Goal: Task Accomplishment & Management: Use online tool/utility

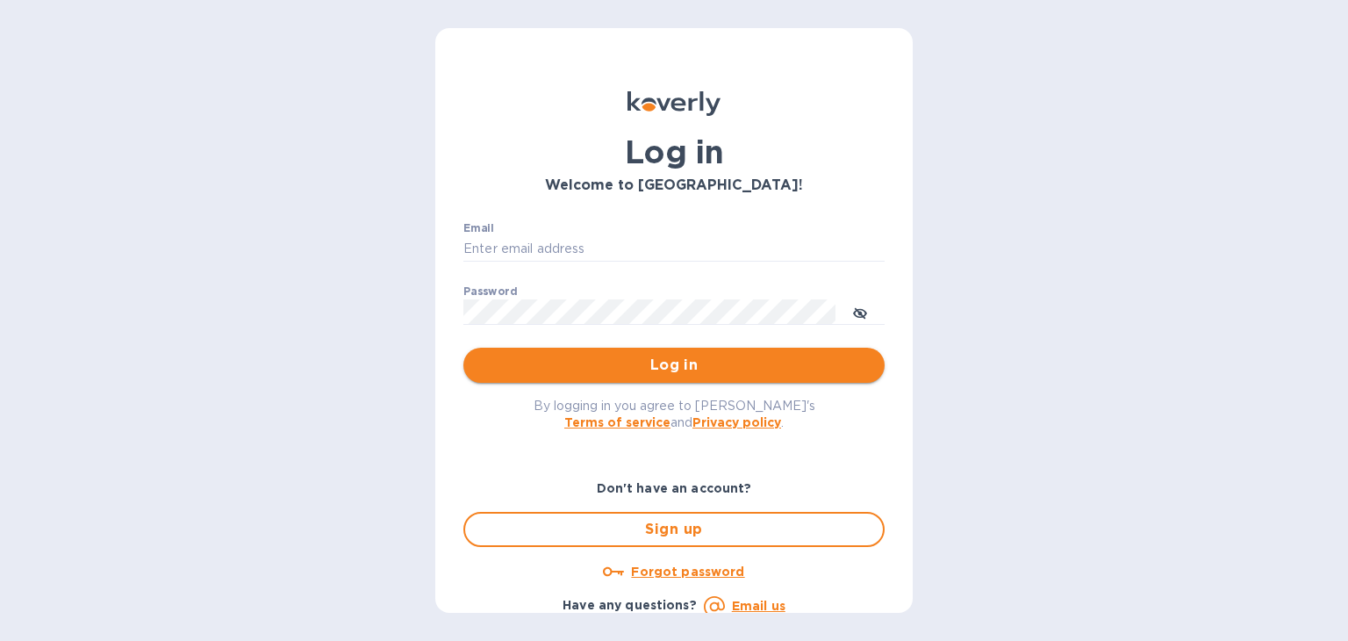
type input "kelly@cavelierwinebar.com"
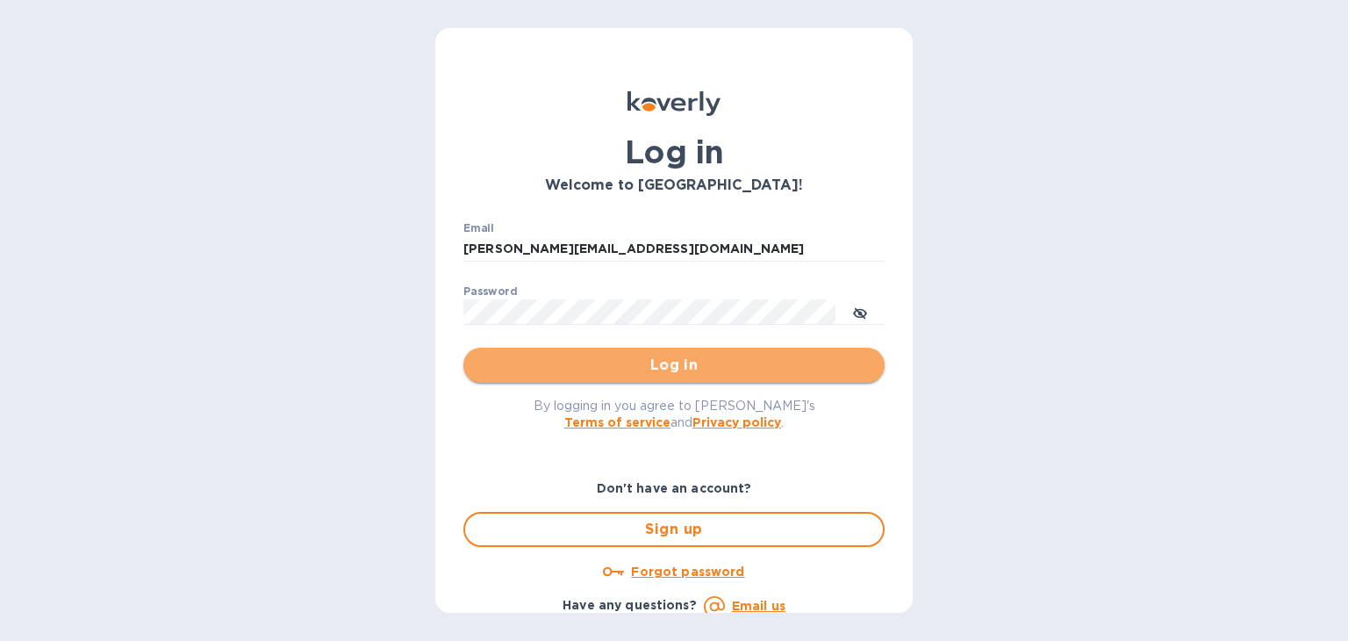
click at [751, 371] on span "Log in" at bounding box center [674, 365] width 393 height 21
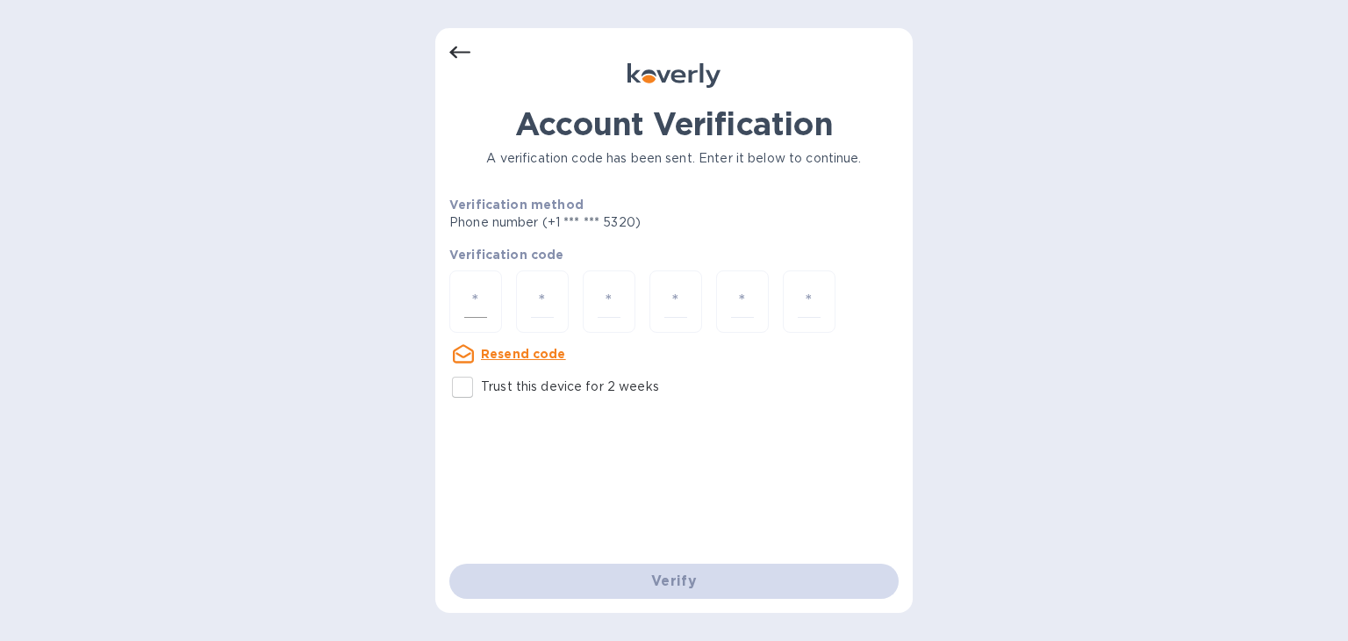
click at [476, 303] on input "number" at bounding box center [475, 301] width 23 height 32
type input "4"
type input "1"
type input "2"
type input "5"
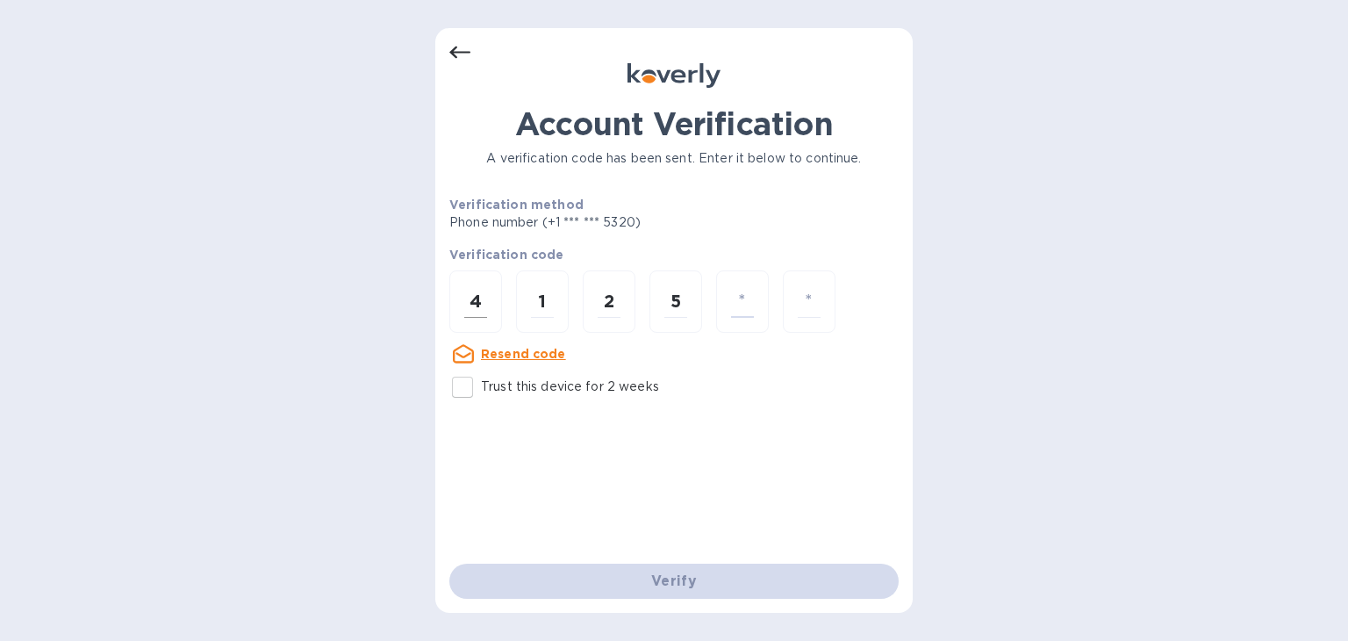
type input "2"
type input "7"
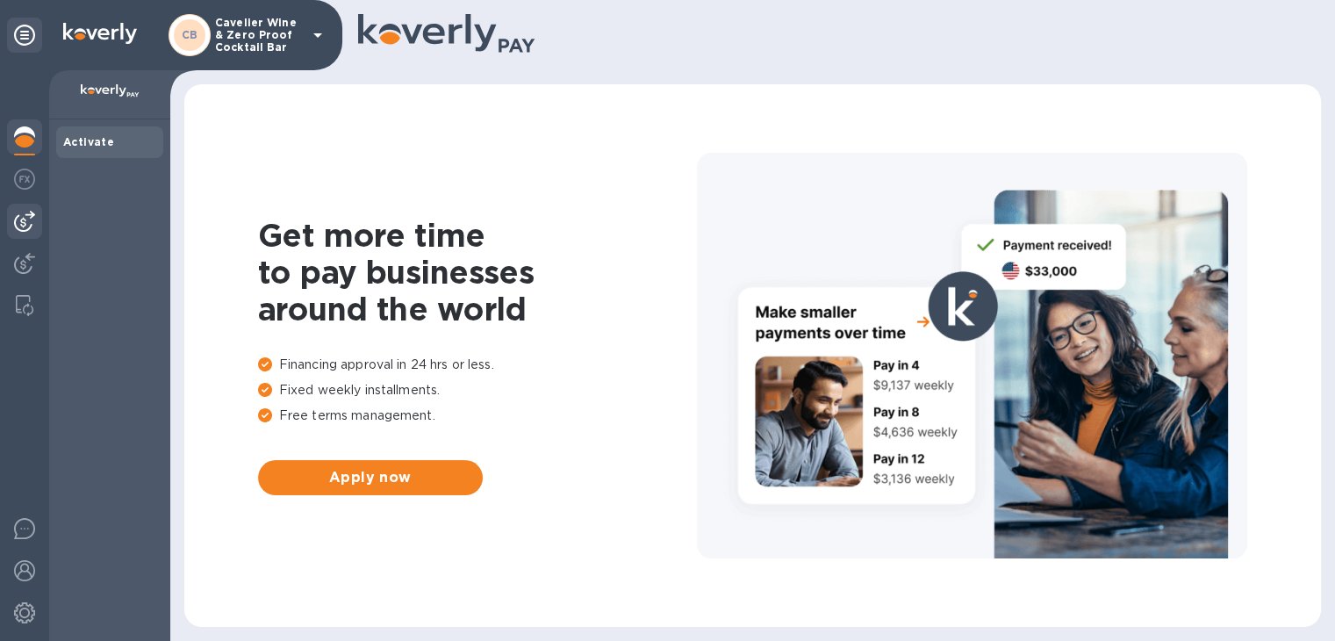
click at [25, 226] on img at bounding box center [24, 221] width 21 height 21
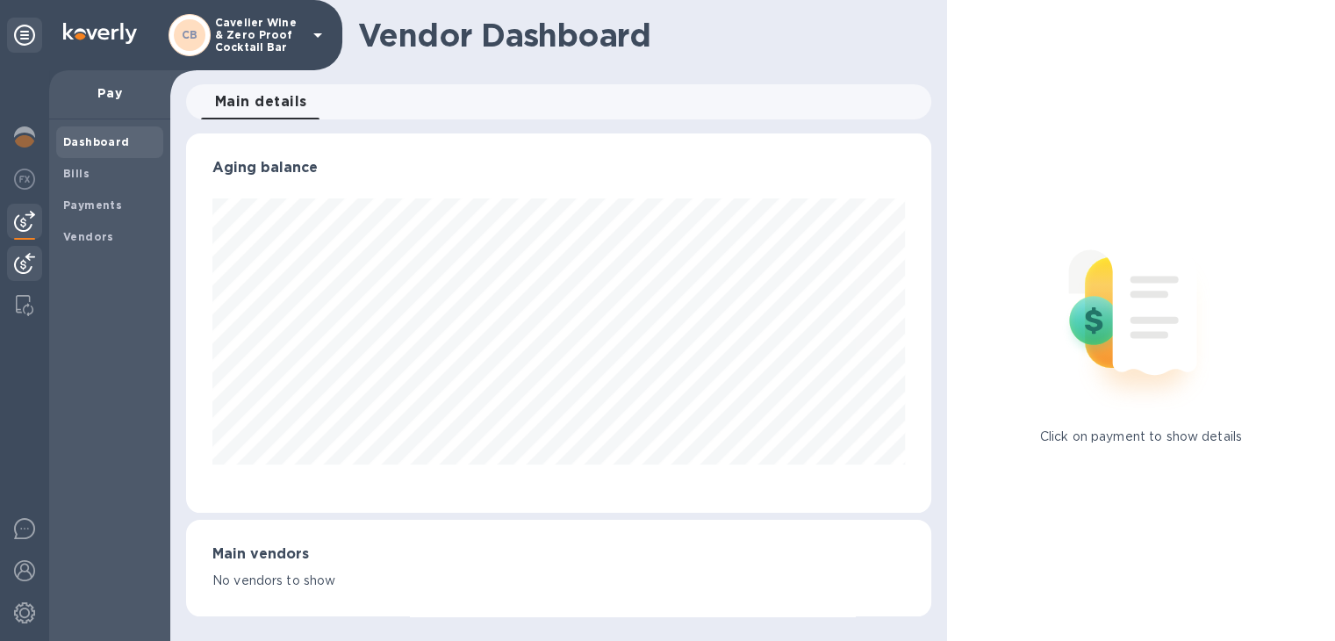
scroll to position [379, 744]
click at [100, 175] on span "Bills" at bounding box center [109, 174] width 93 height 18
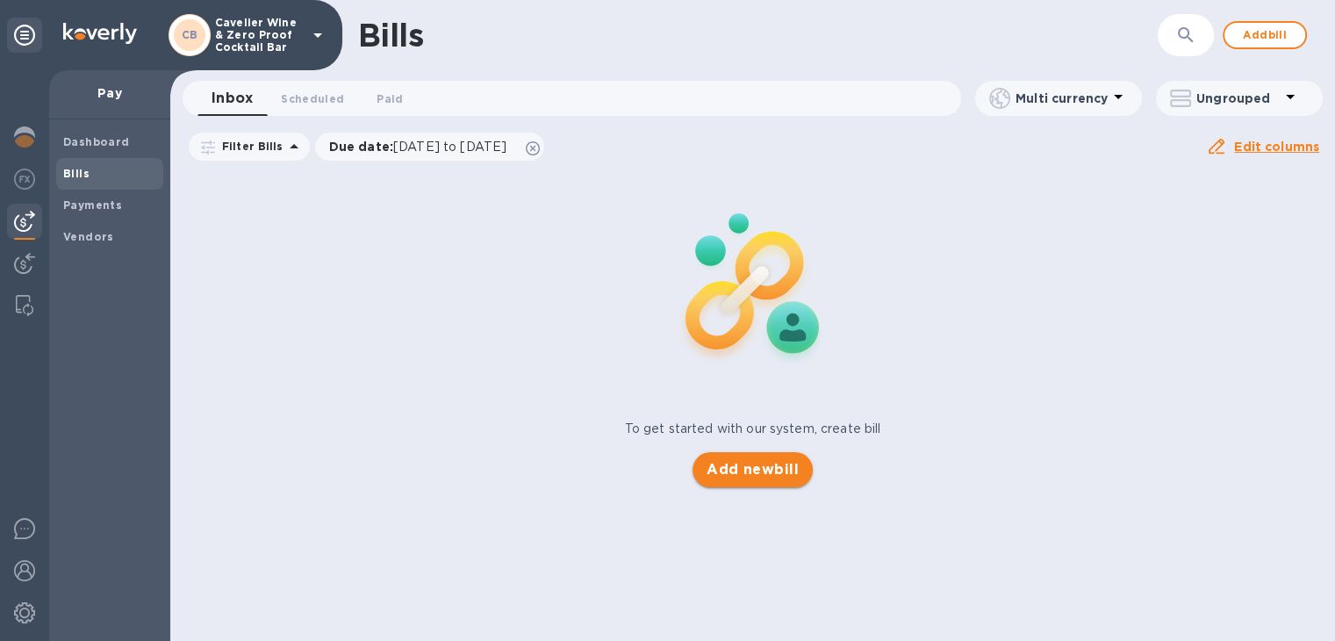
click at [744, 464] on span "Add new bill" at bounding box center [753, 469] width 92 height 21
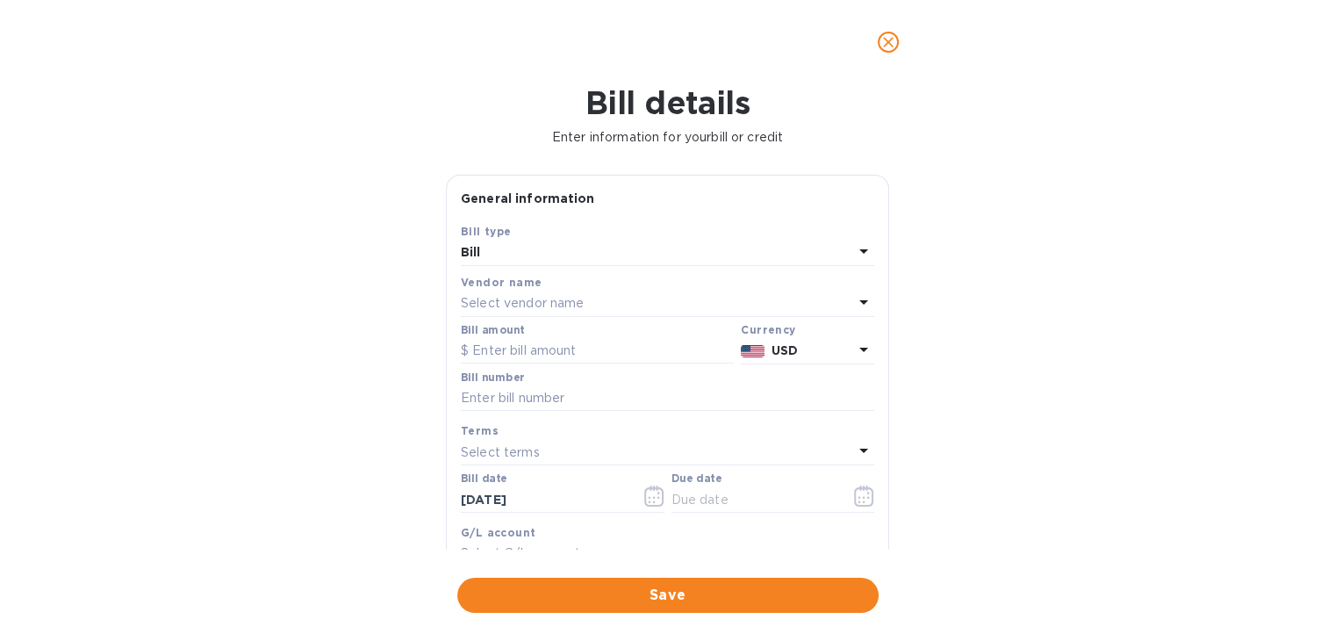
click at [625, 302] on div "Select vendor name" at bounding box center [657, 303] width 392 height 25
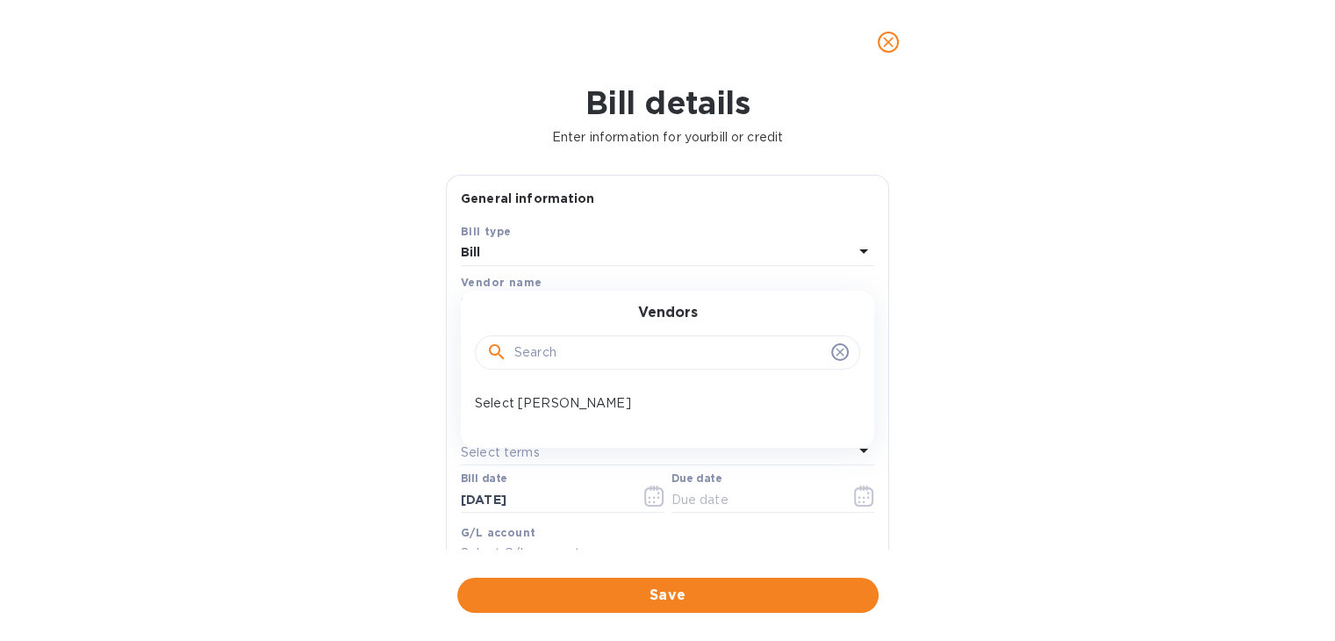
drag, startPoint x: 587, startPoint y: 403, endPoint x: 610, endPoint y: 310, distance: 95.8
click at [610, 310] on div "Vendors Select [PERSON_NAME]" at bounding box center [667, 369] width 413 height 157
click at [399, 373] on div "Bill details Enter information for your bill or credit General information Save…" at bounding box center [667, 362] width 1335 height 557
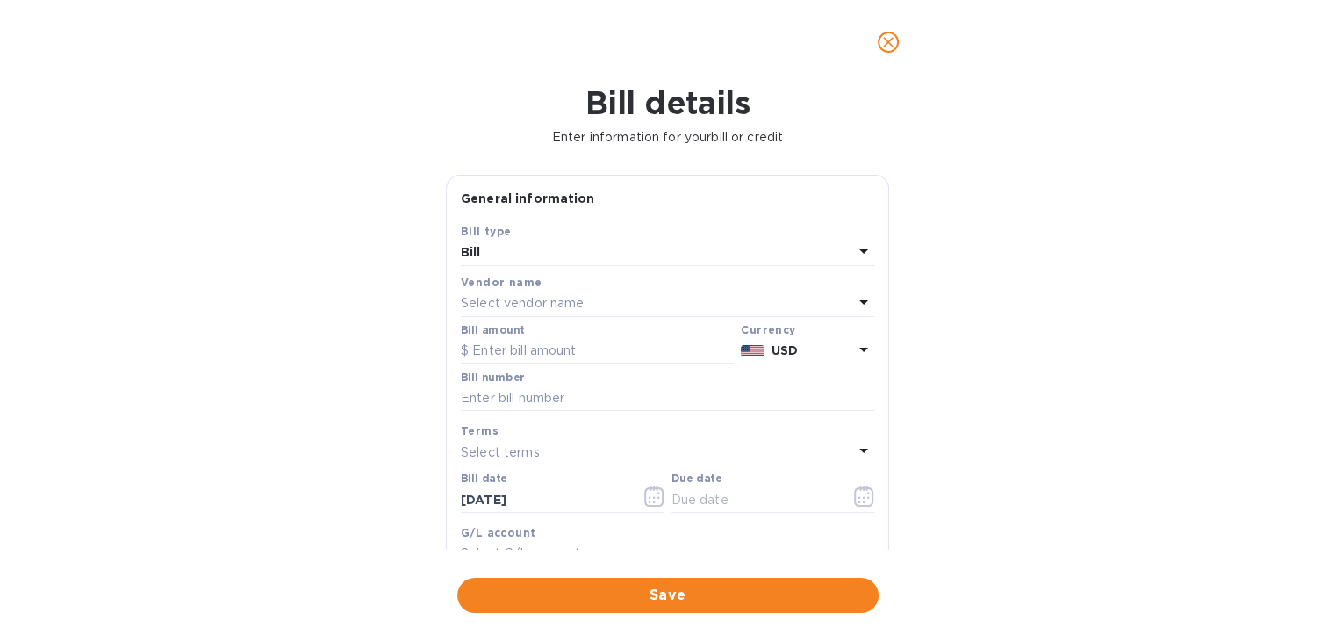
click at [513, 320] on div "Vendor name Select vendor name" at bounding box center [667, 294] width 420 height 51
click at [513, 303] on p "Select vendor name" at bounding box center [522, 303] width 123 height 18
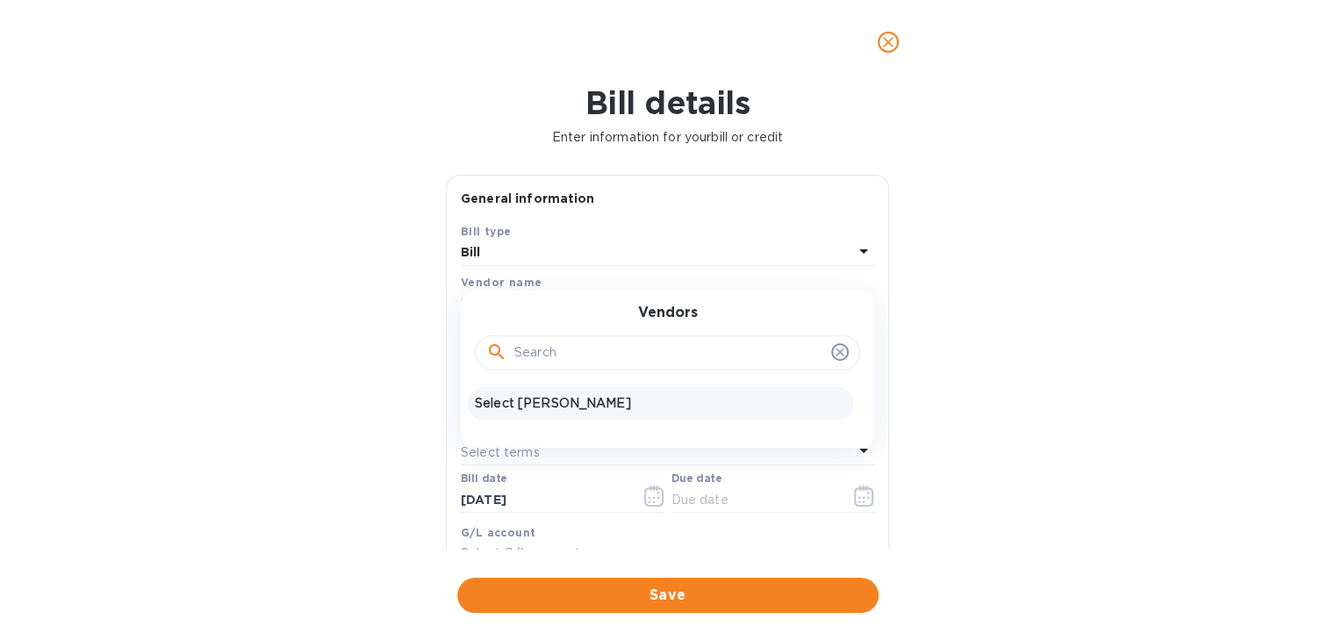
click at [523, 406] on p "Select [PERSON_NAME]" at bounding box center [660, 403] width 371 height 18
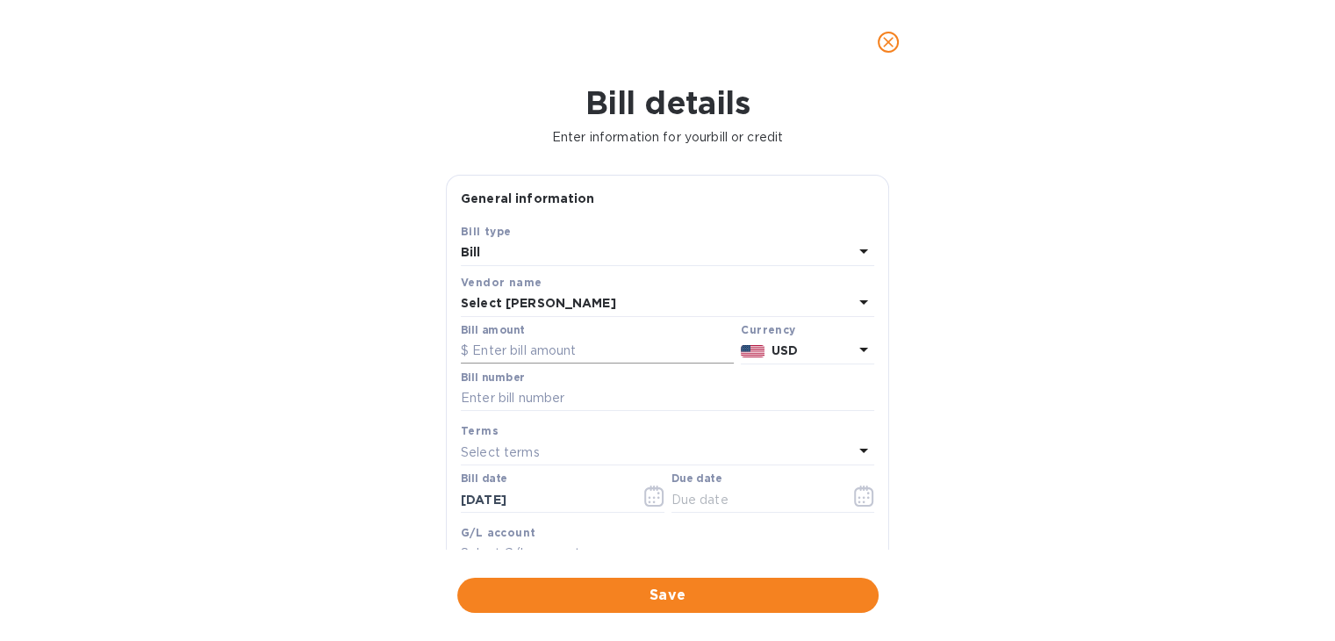
click at [495, 340] on input "text" at bounding box center [597, 351] width 273 height 26
type input "356.52"
click at [543, 395] on input "text" at bounding box center [667, 398] width 413 height 26
type input "SS-265066"
click at [966, 475] on div "Bill details Enter information for your bill or credit General information Save…" at bounding box center [667, 362] width 1335 height 557
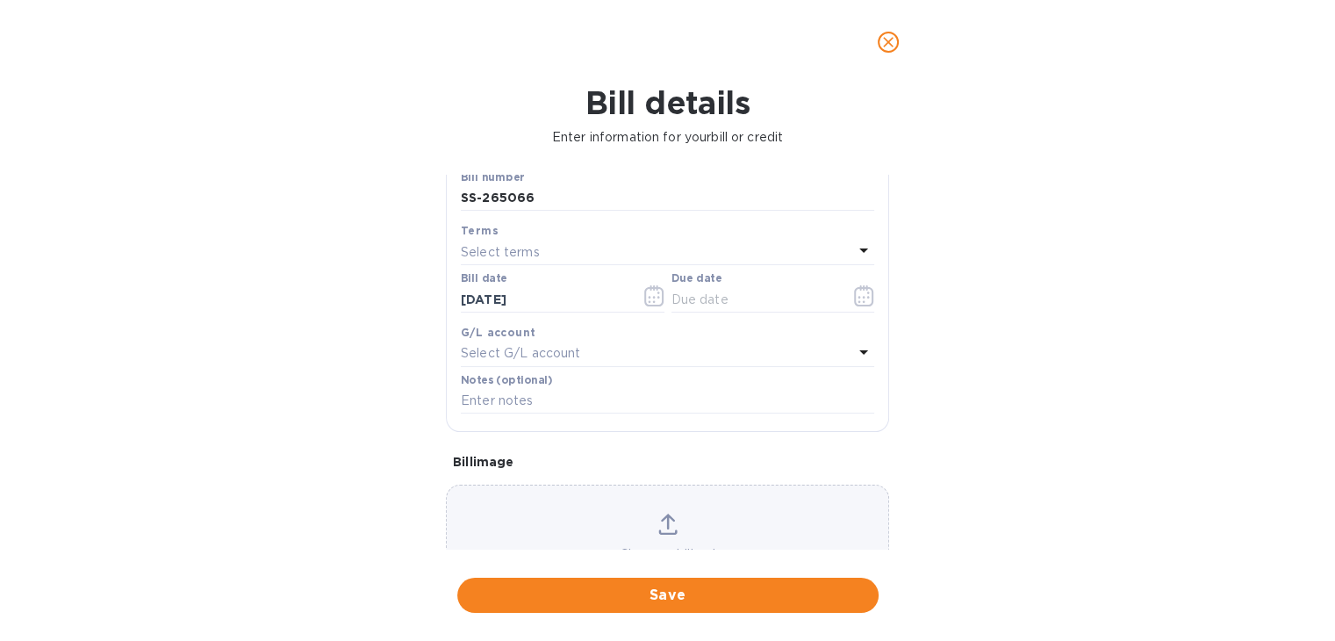
scroll to position [220, 0]
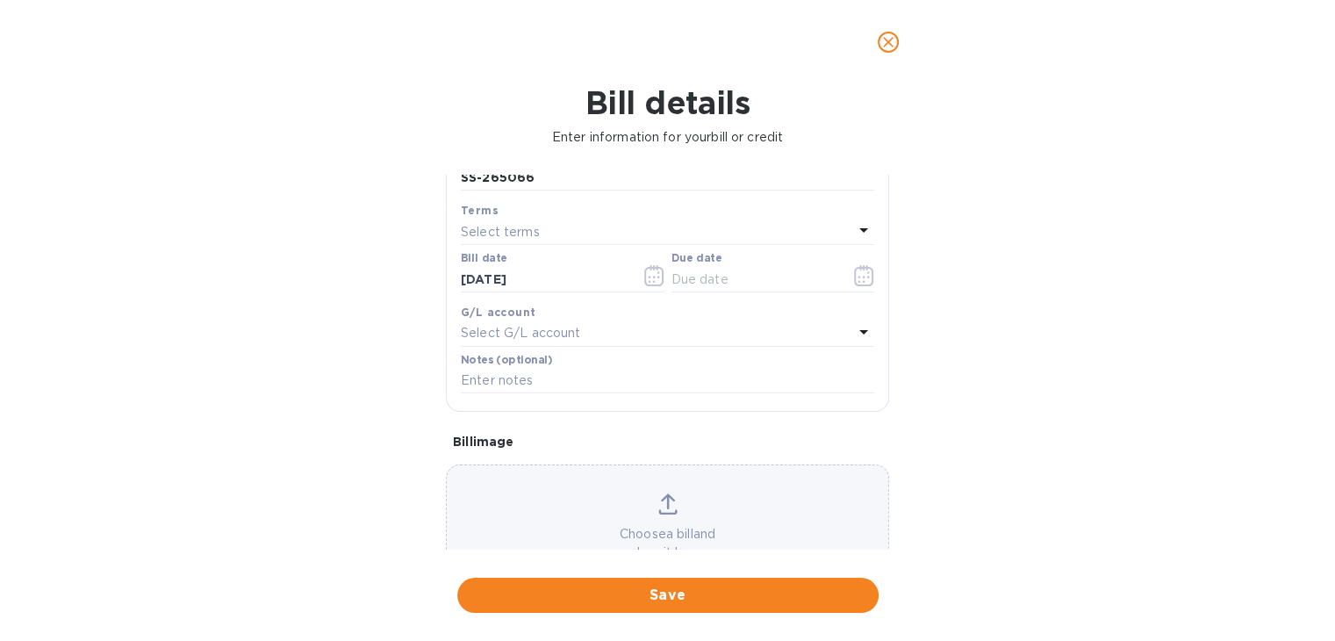
click at [853, 229] on icon at bounding box center [863, 229] width 21 height 21
click at [1011, 363] on div "Bill details Enter information for your bill or credit General information Save…" at bounding box center [667, 362] width 1335 height 557
click at [844, 233] on div "Select terms" at bounding box center [657, 231] width 392 height 25
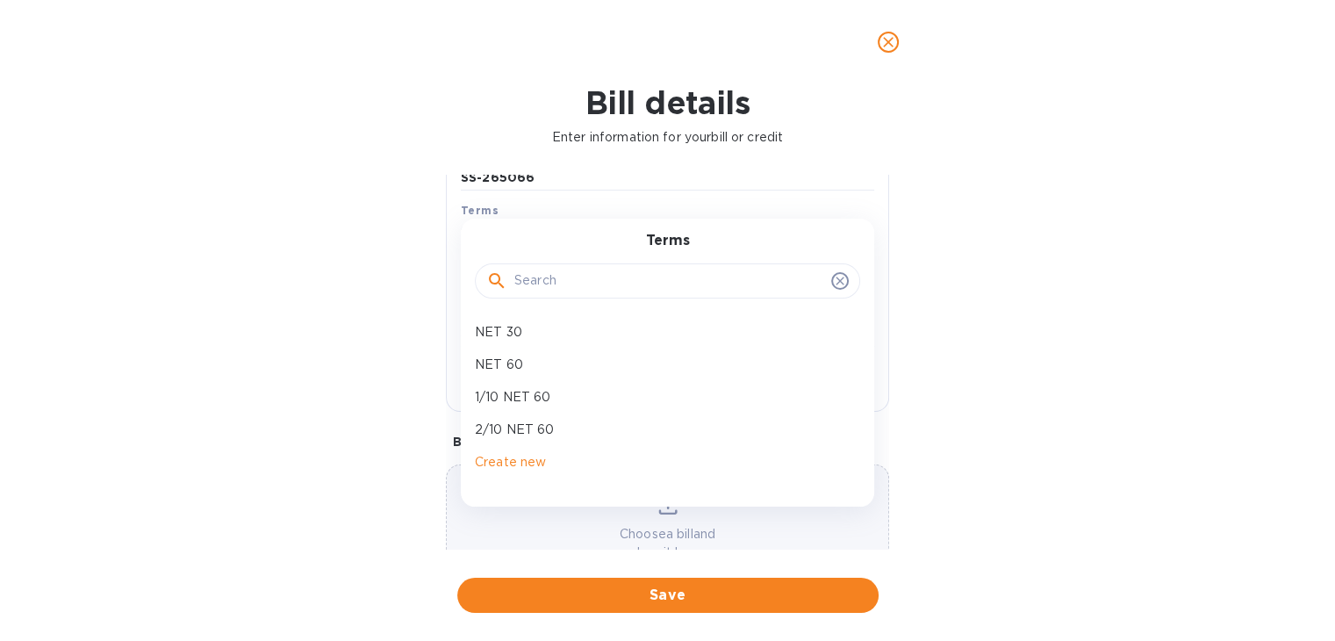
click at [1039, 383] on div "Bill details Enter information for your bill or credit General information Save…" at bounding box center [667, 362] width 1335 height 557
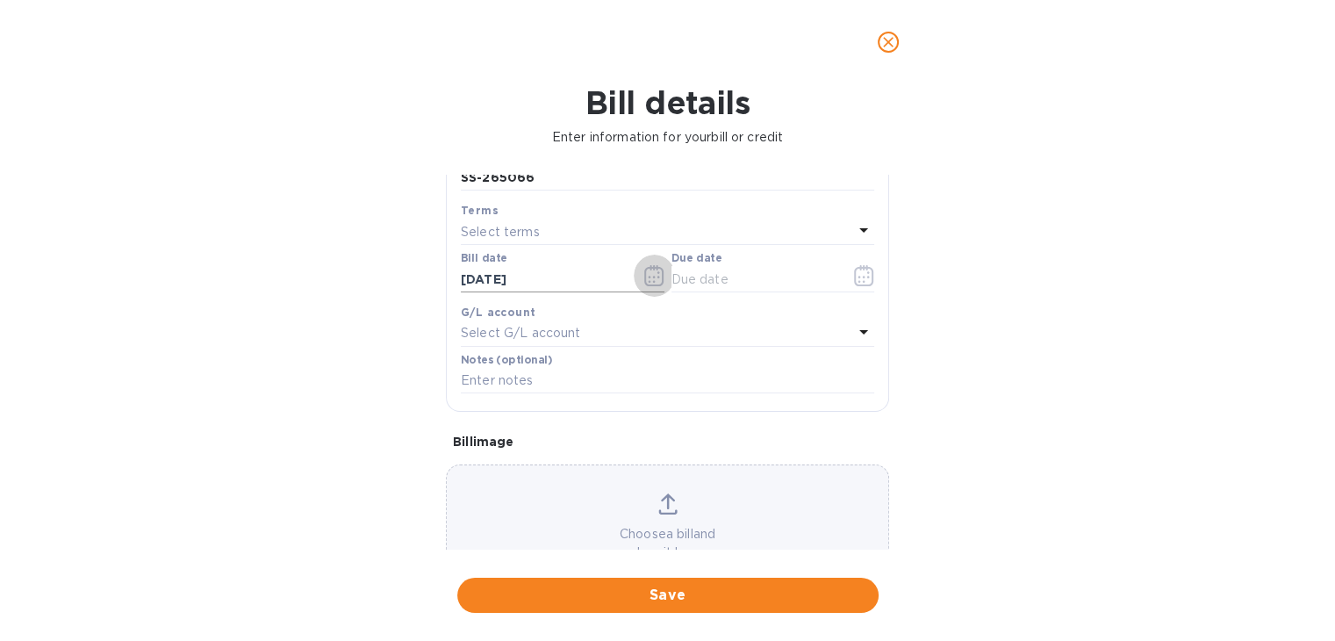
click at [651, 268] on icon "button" at bounding box center [654, 275] width 20 height 21
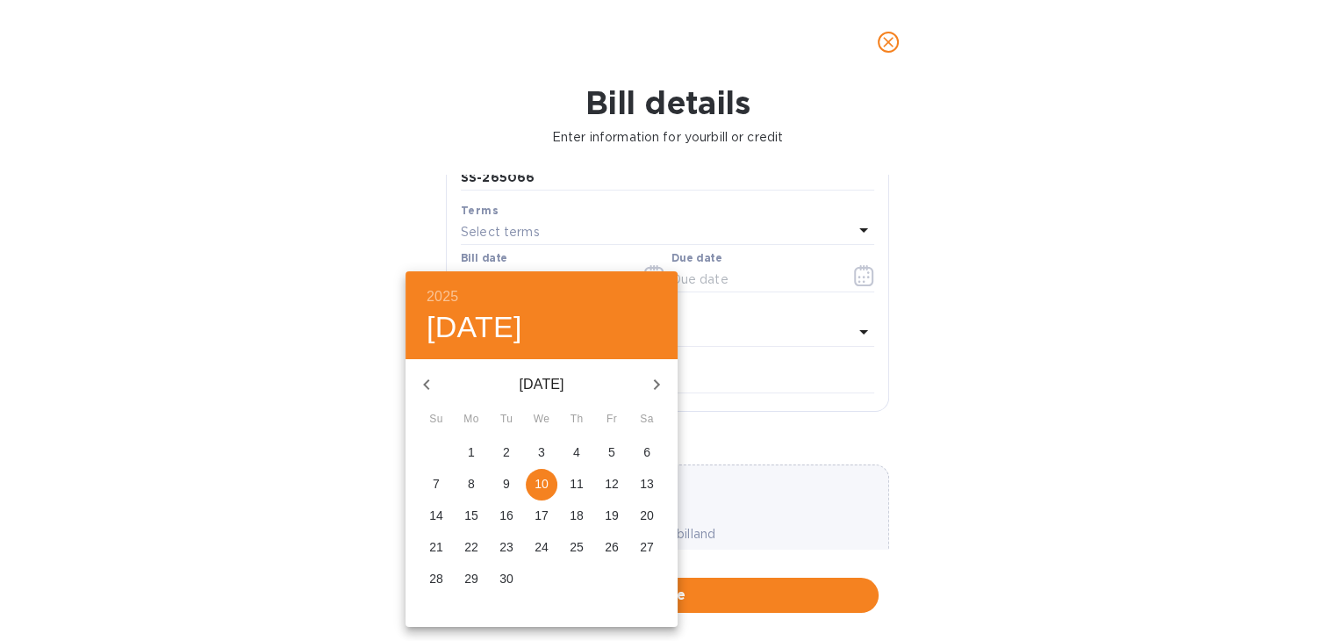
click at [466, 577] on p "29" at bounding box center [471, 579] width 14 height 18
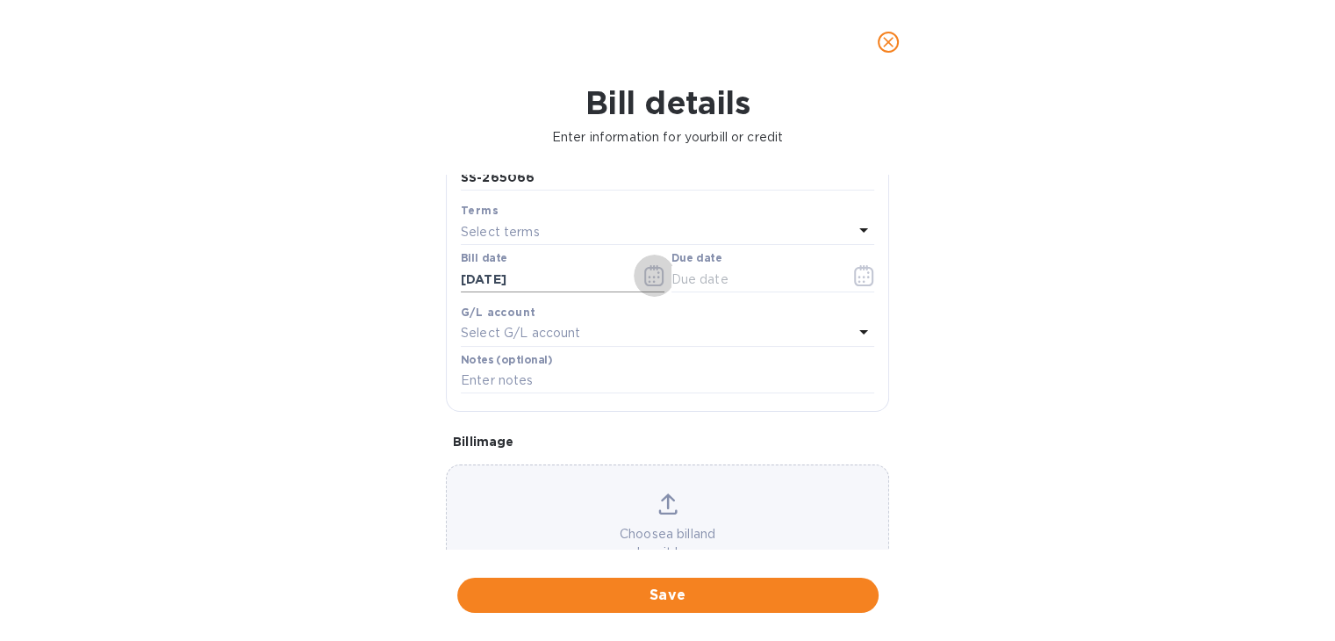
click at [648, 277] on icon "button" at bounding box center [654, 275] width 20 height 21
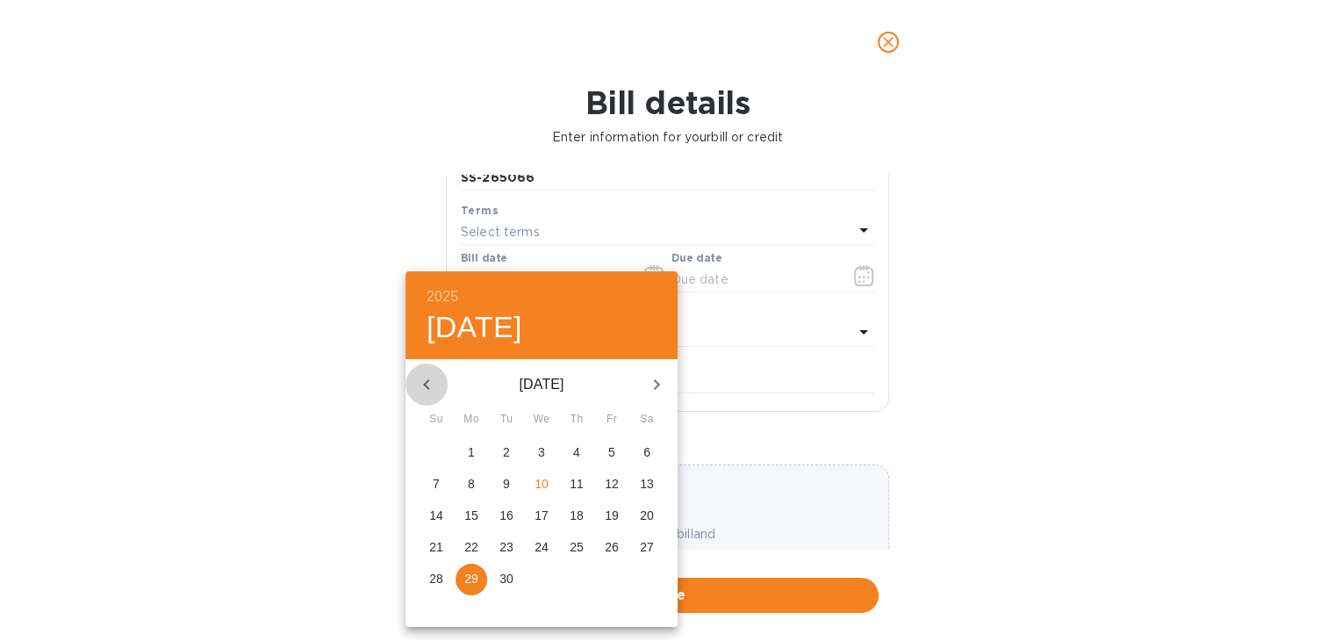
click at [427, 382] on icon "button" at bounding box center [426, 384] width 21 height 21
click at [618, 574] on p "29" at bounding box center [612, 579] width 14 height 18
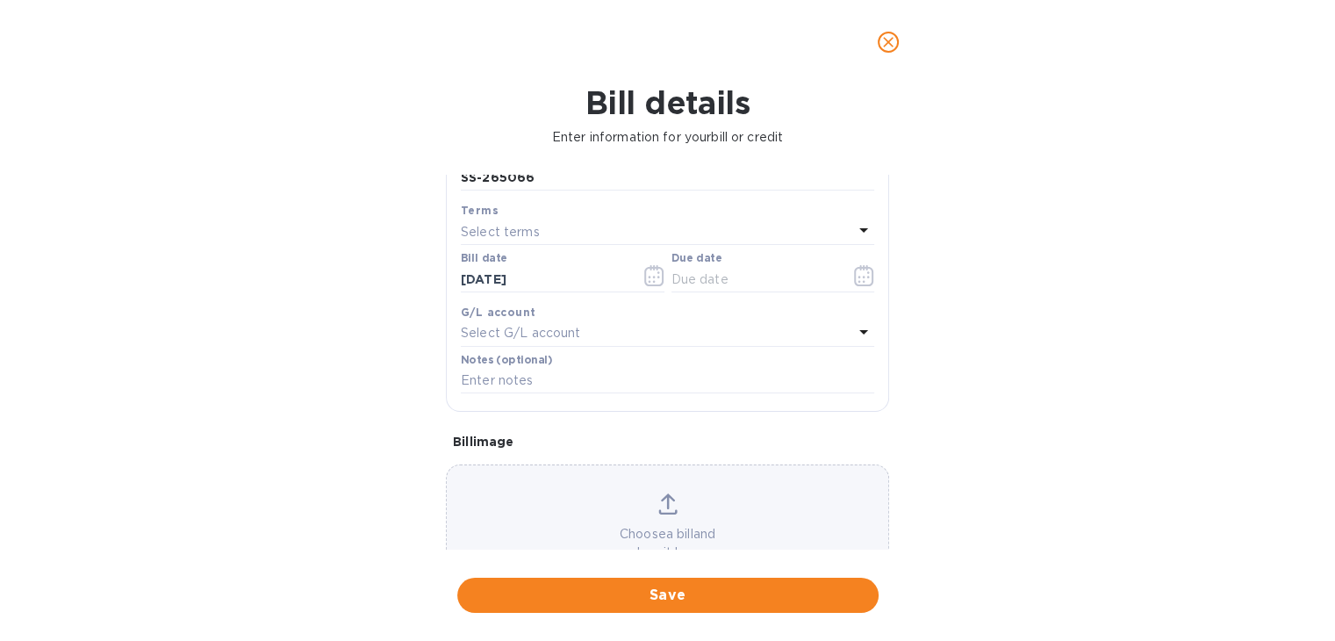
type input "[DATE]"
click at [662, 240] on div "Select terms" at bounding box center [657, 231] width 392 height 25
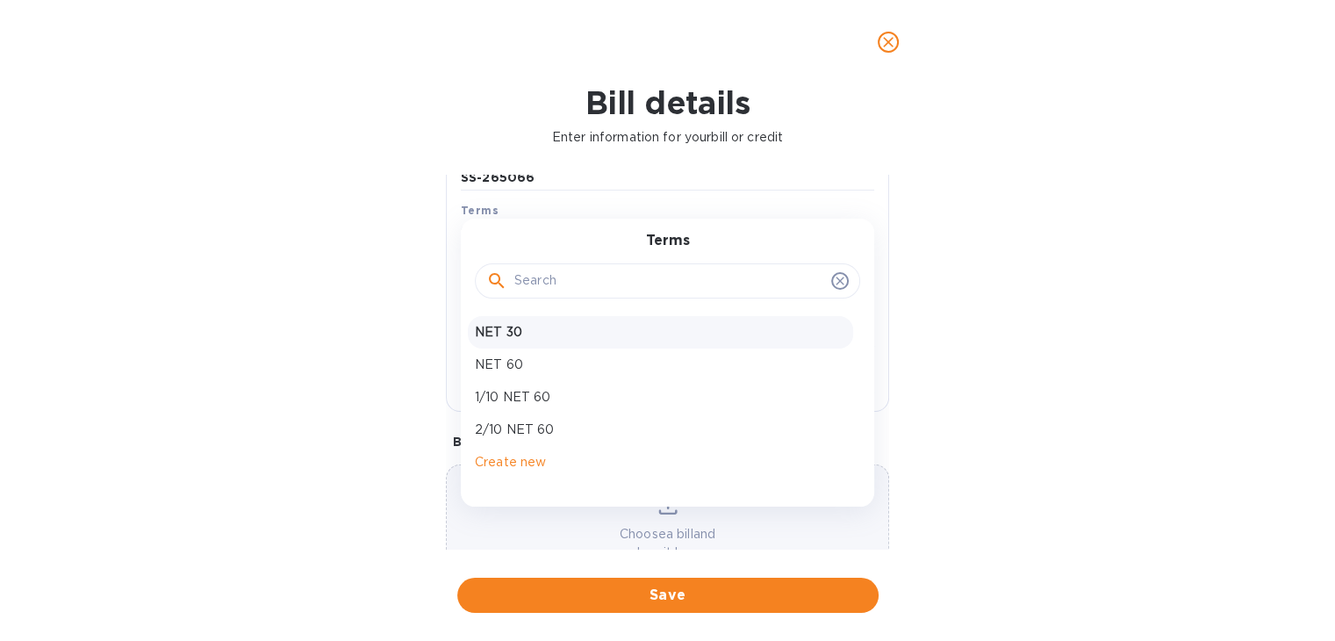
click at [600, 341] on p "NET 30" at bounding box center [660, 332] width 371 height 18
type input "[DATE]"
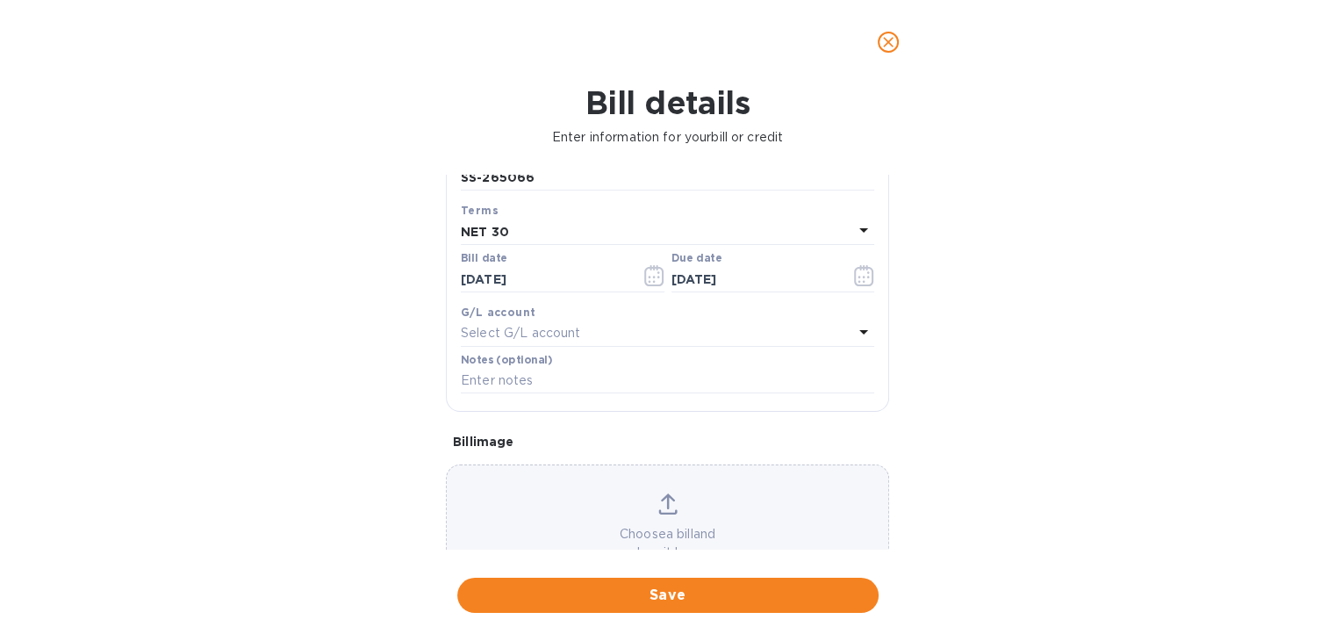
scroll to position [284, 0]
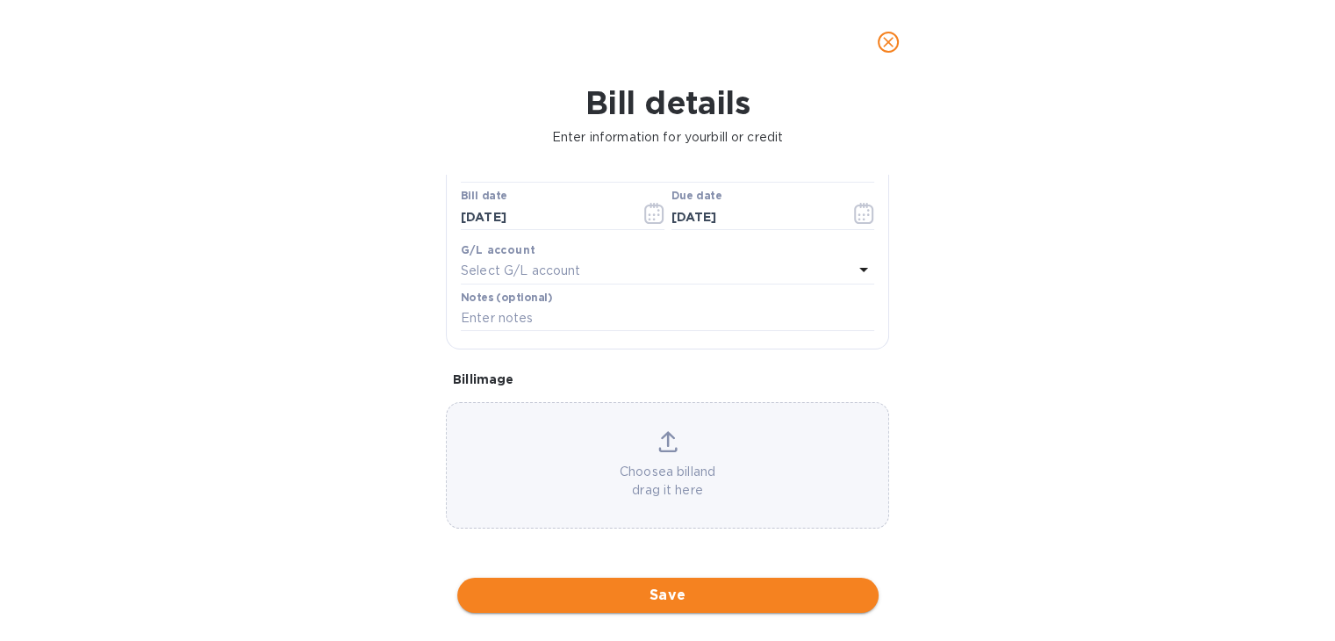
click at [771, 585] on span "Save" at bounding box center [667, 595] width 393 height 21
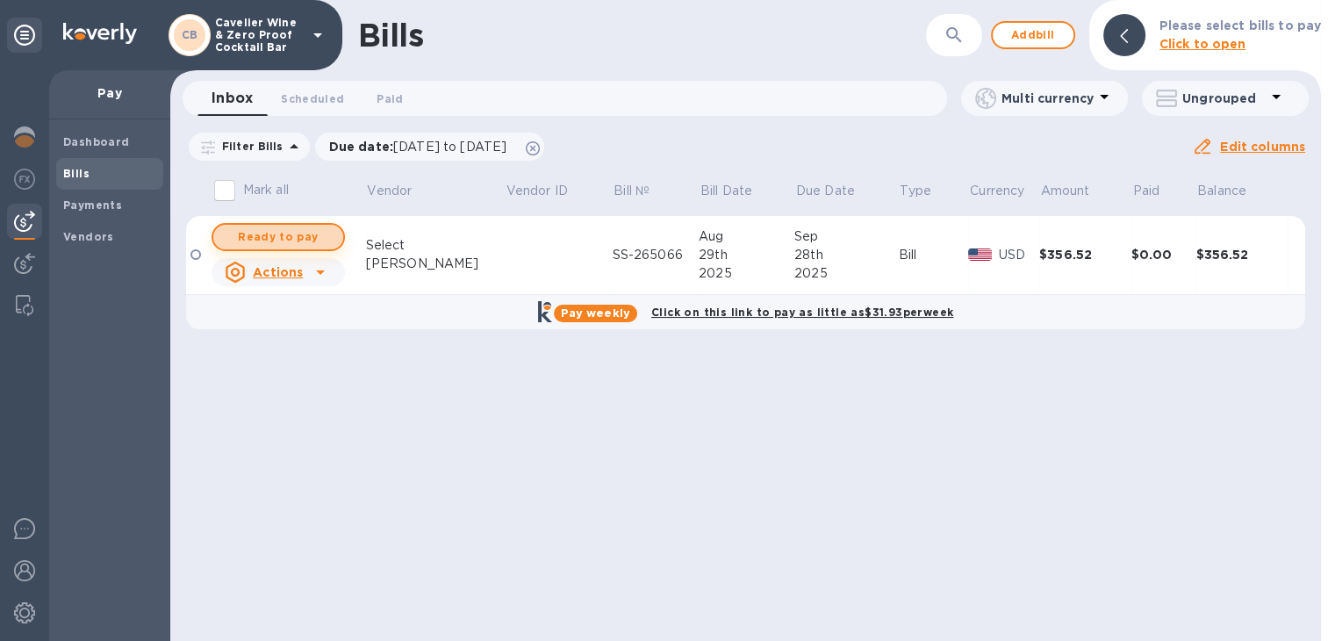
click at [249, 239] on span "Ready to pay" at bounding box center [278, 236] width 102 height 21
checkbox input "true"
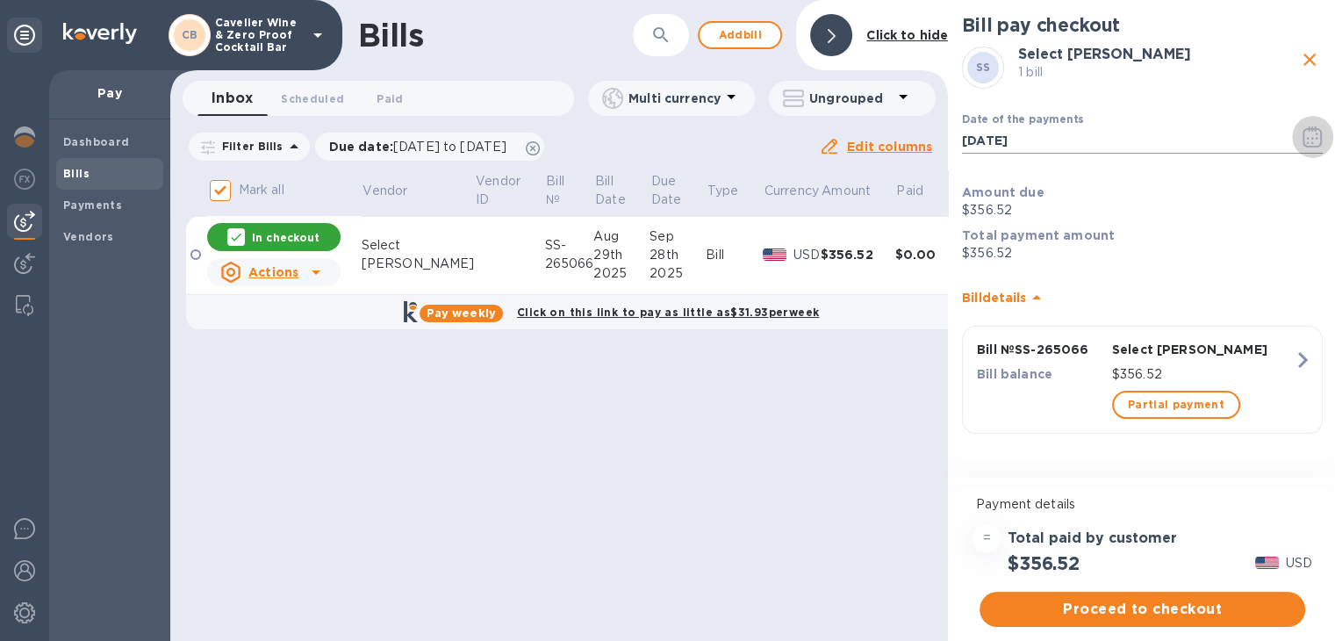
click at [1317, 144] on icon "button" at bounding box center [1313, 136] width 20 height 21
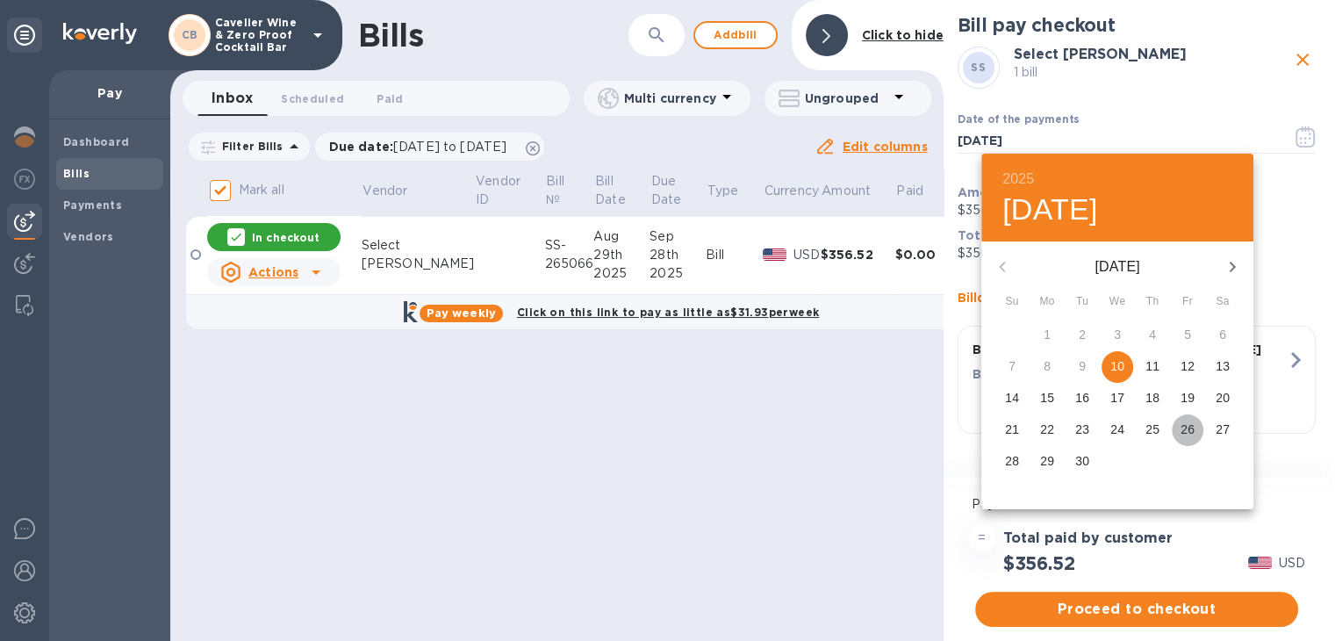
click at [1188, 428] on p "26" at bounding box center [1188, 429] width 14 height 18
type input "[DATE]"
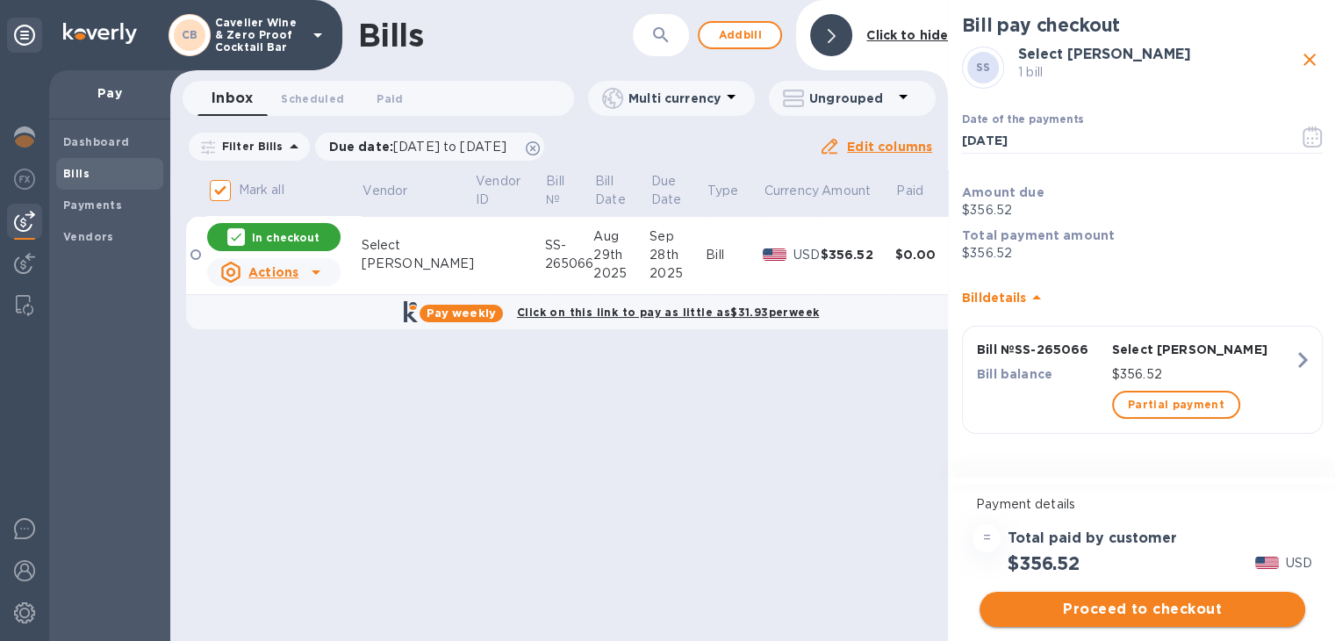
click at [1184, 605] on span "Proceed to checkout" at bounding box center [1143, 609] width 298 height 21
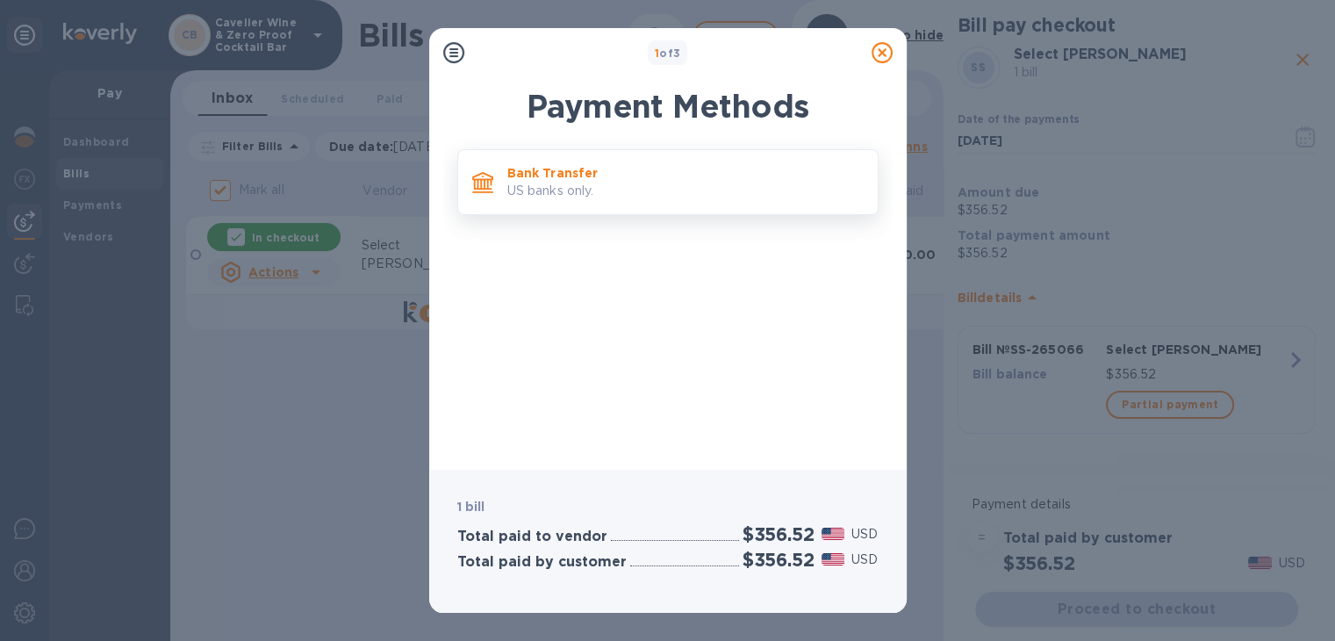
click at [578, 187] on p "US banks only." at bounding box center [685, 191] width 356 height 18
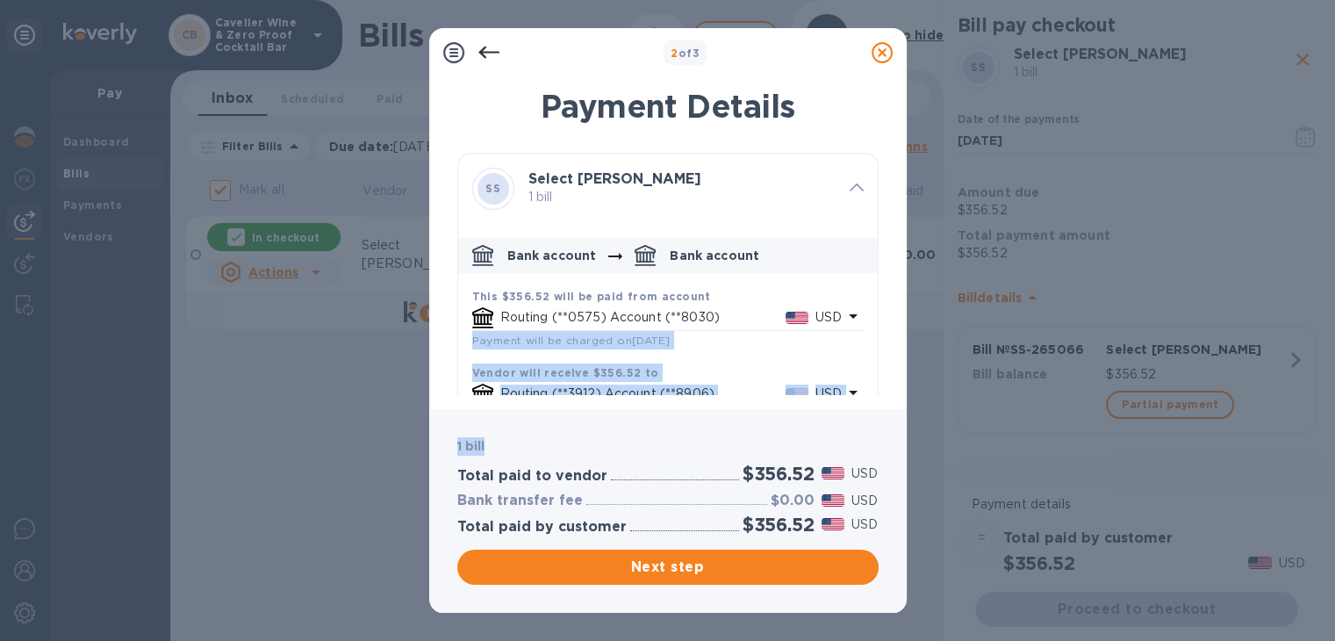
drag, startPoint x: 878, startPoint y: 317, endPoint x: 881, endPoint y: 425, distance: 108.0
click at [881, 425] on div "2 of 3 Payment Details SS Select [PERSON_NAME] 1 bill Bank account Bank account…" at bounding box center [668, 320] width 478 height 585
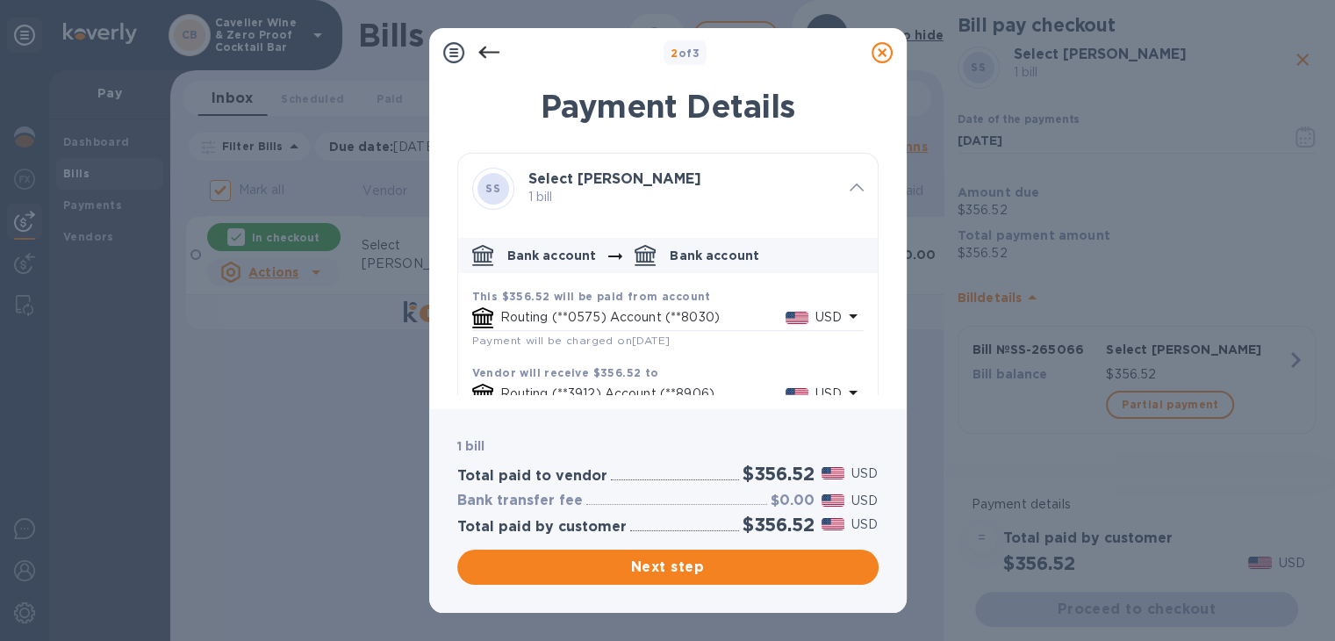
click at [867, 324] on div "This $356.52 will be paid from account Routing (**0575) Account (**8030) USD Pa…" at bounding box center [668, 360] width 420 height 160
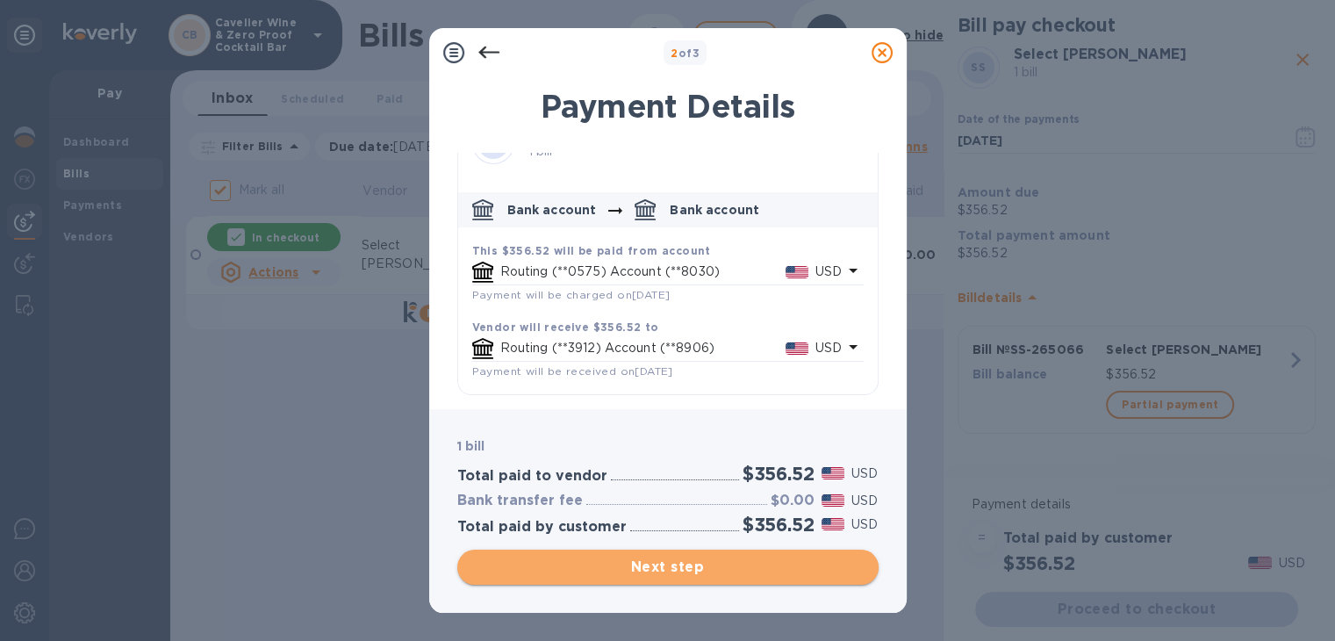
click at [783, 562] on span "Next step" at bounding box center [667, 567] width 393 height 21
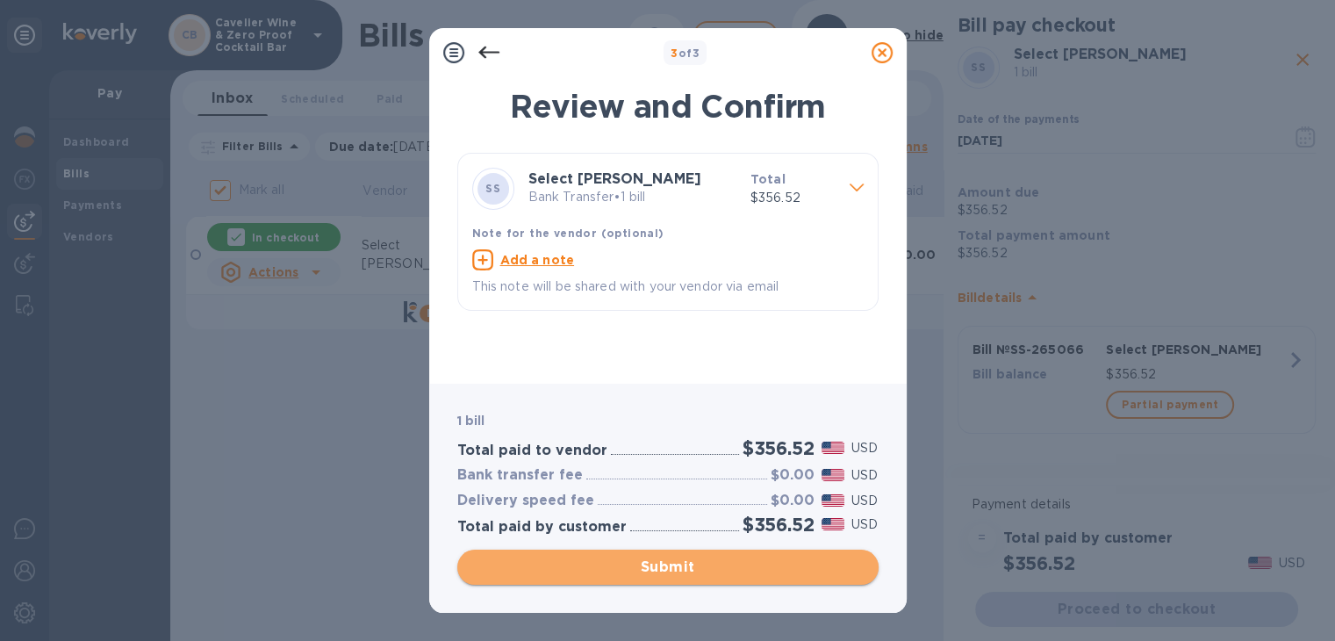
click at [783, 562] on span "Submit" at bounding box center [667, 567] width 393 height 21
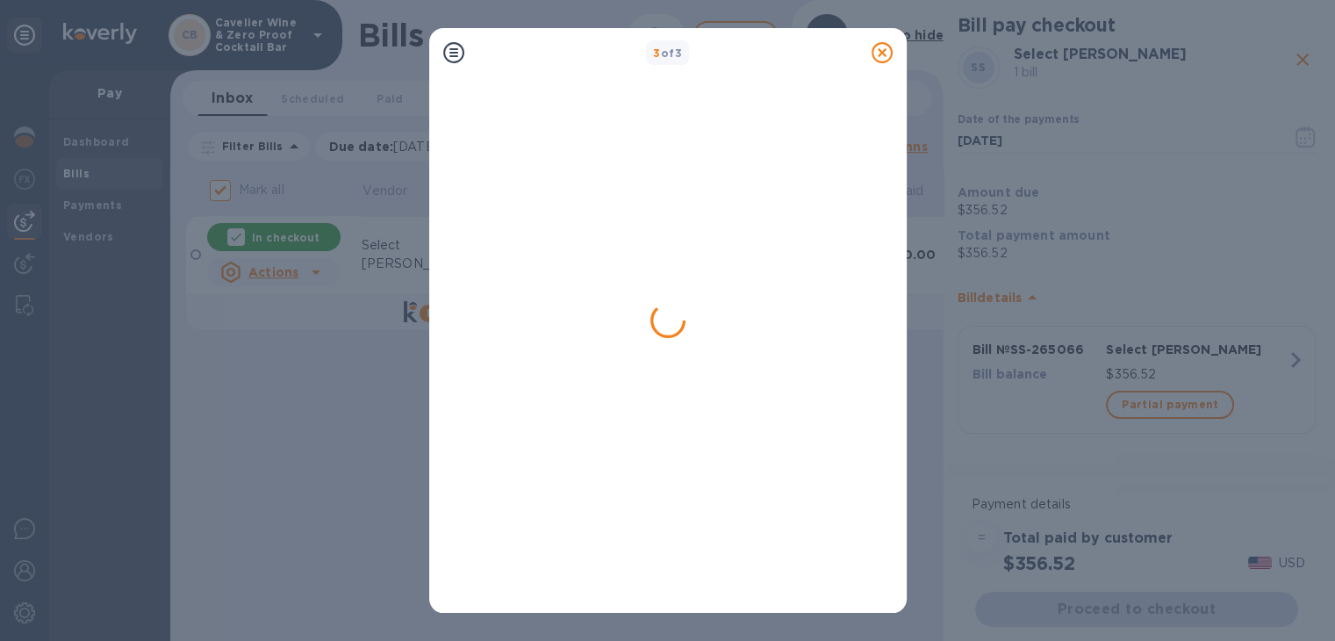
checkbox input "false"
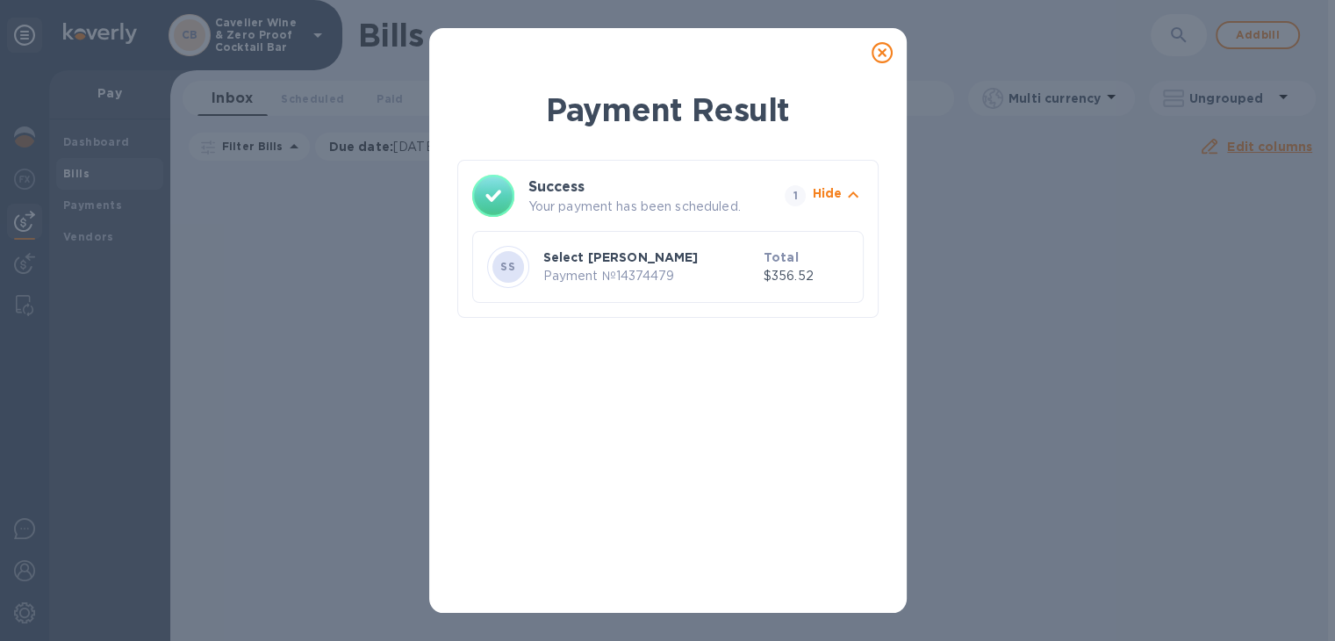
click at [886, 47] on icon at bounding box center [882, 52] width 21 height 21
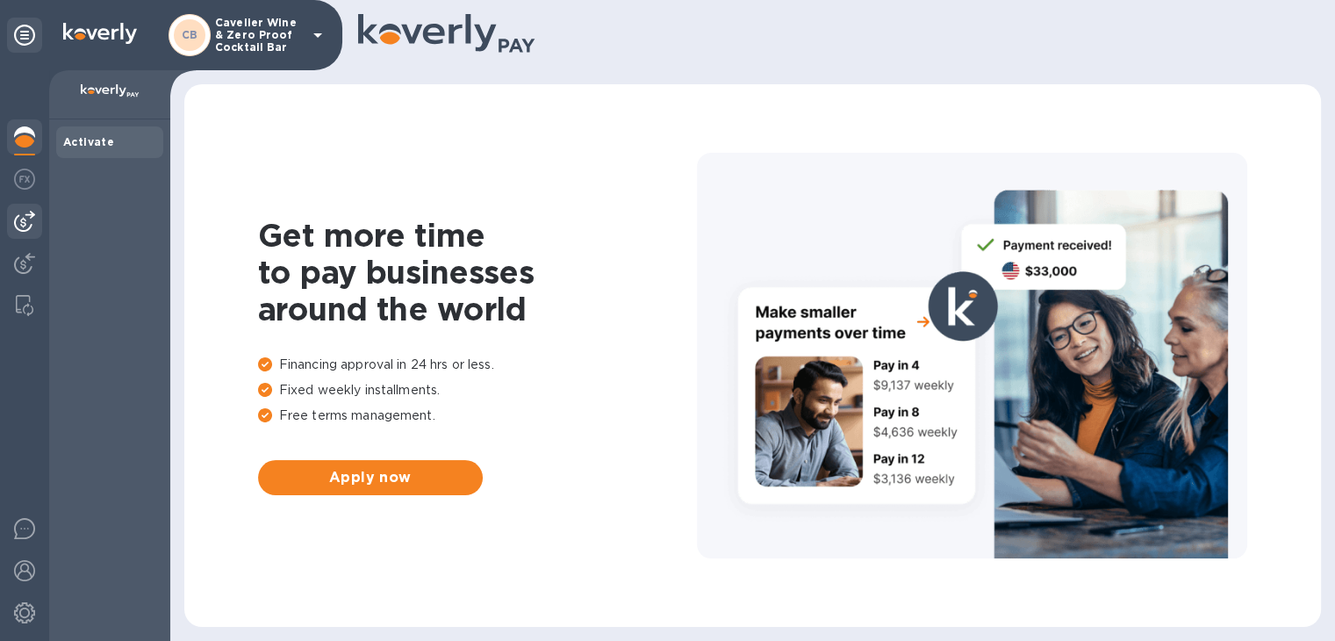
click at [31, 226] on img at bounding box center [24, 221] width 21 height 21
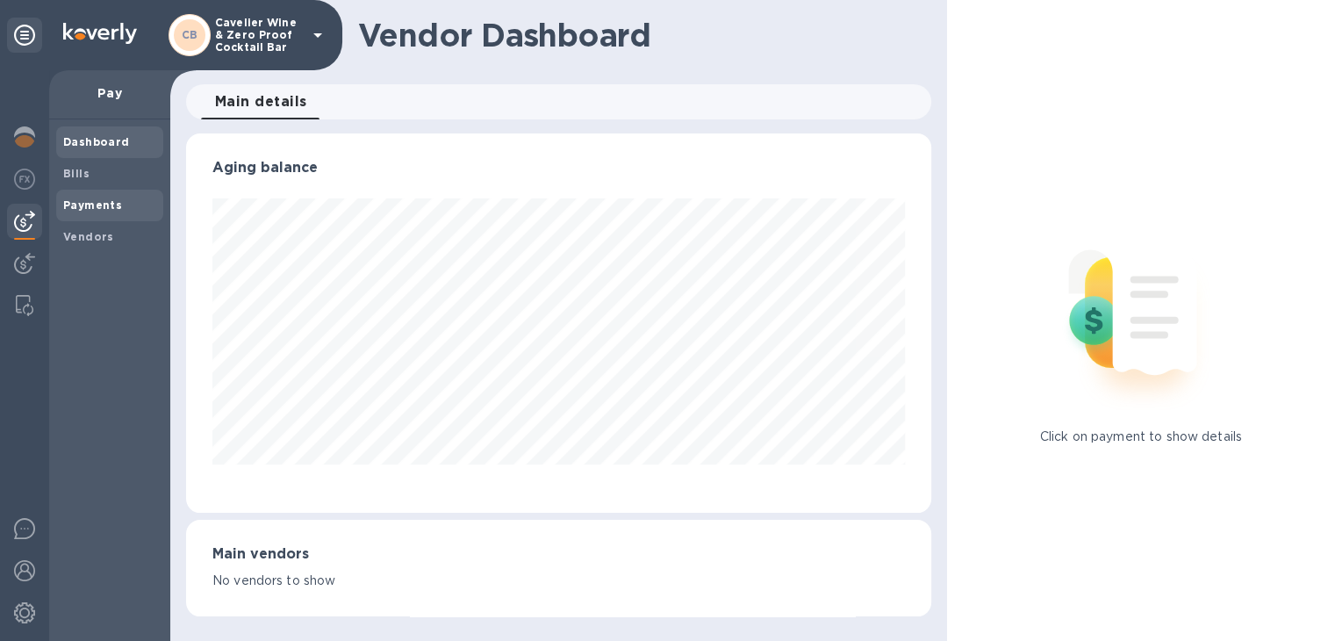
scroll to position [379, 744]
click at [102, 185] on div "Bills" at bounding box center [109, 174] width 107 height 32
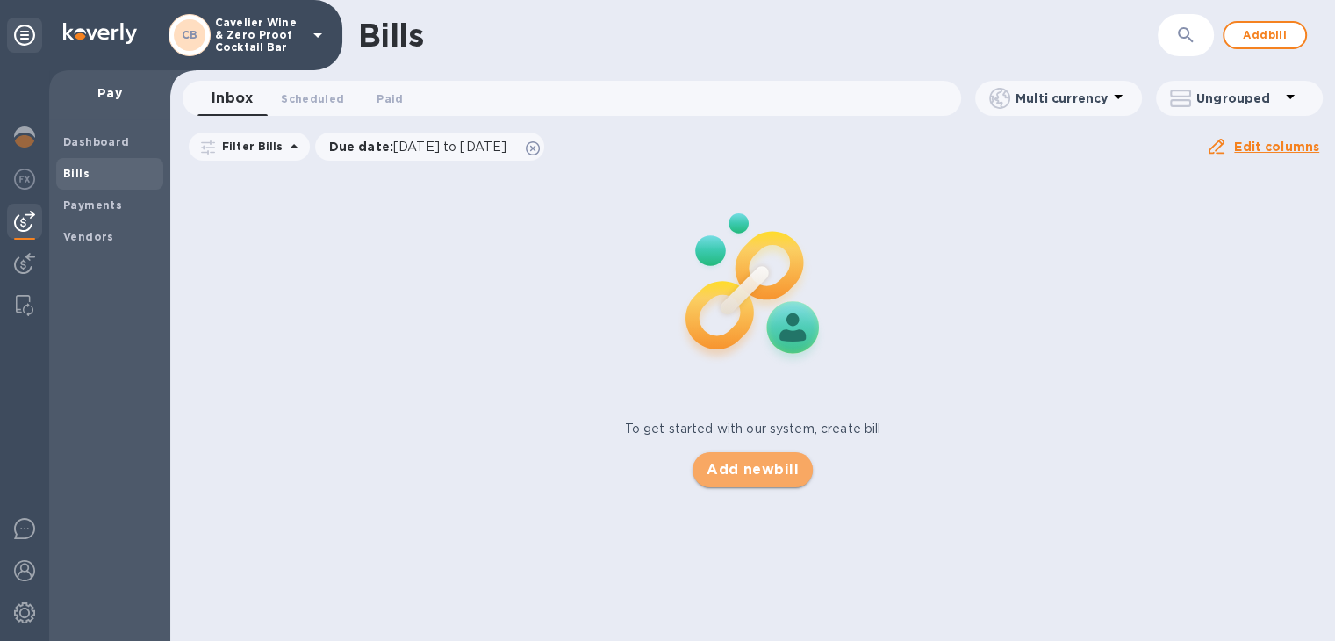
click at [737, 469] on span "Add new bill" at bounding box center [753, 469] width 92 height 21
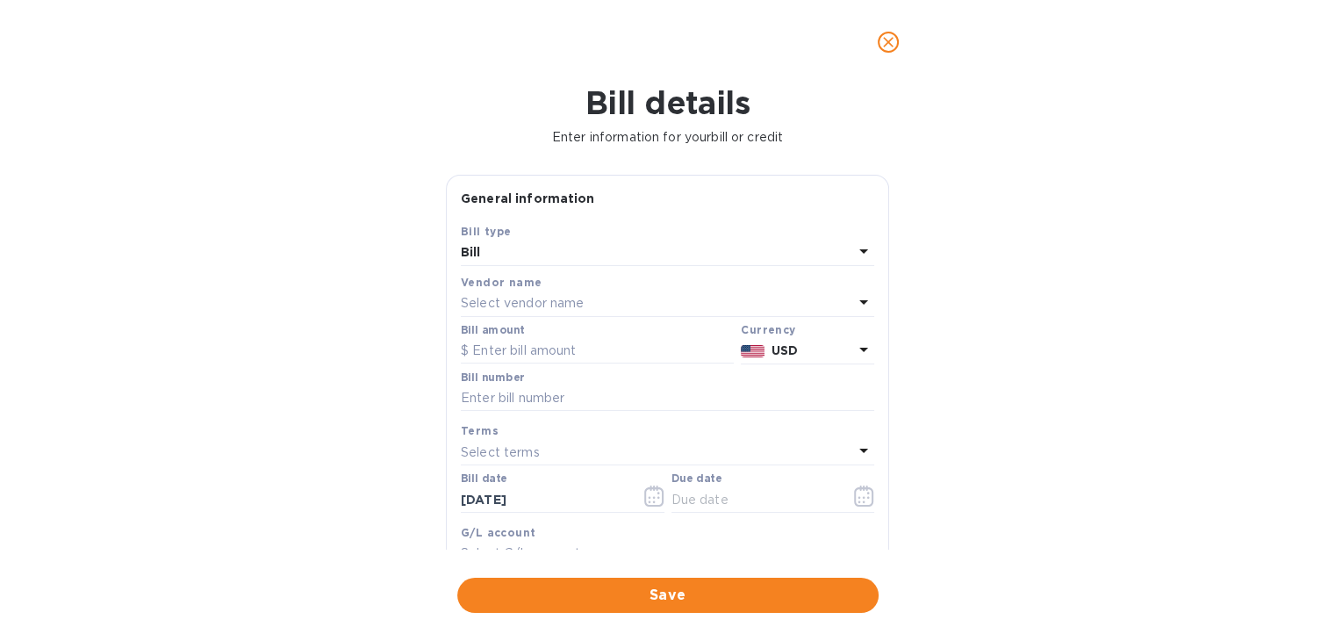
click at [579, 314] on div "Select vendor name" at bounding box center [657, 303] width 392 height 25
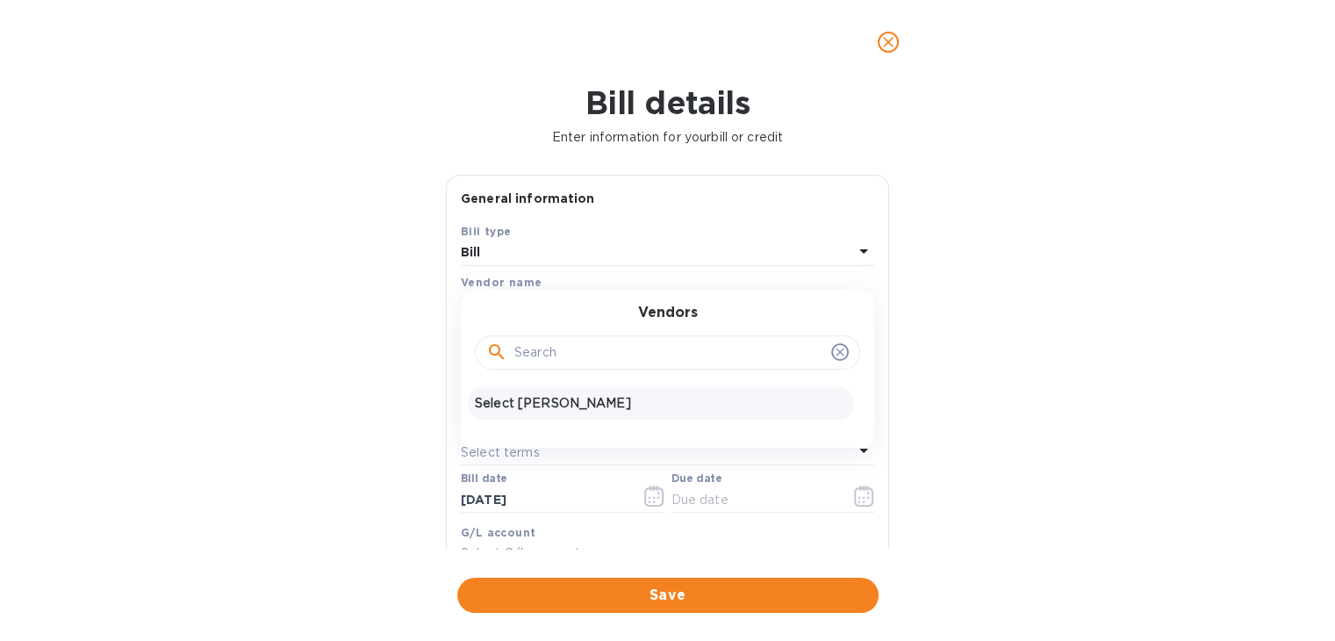
click at [555, 405] on p "Select [PERSON_NAME]" at bounding box center [660, 403] width 371 height 18
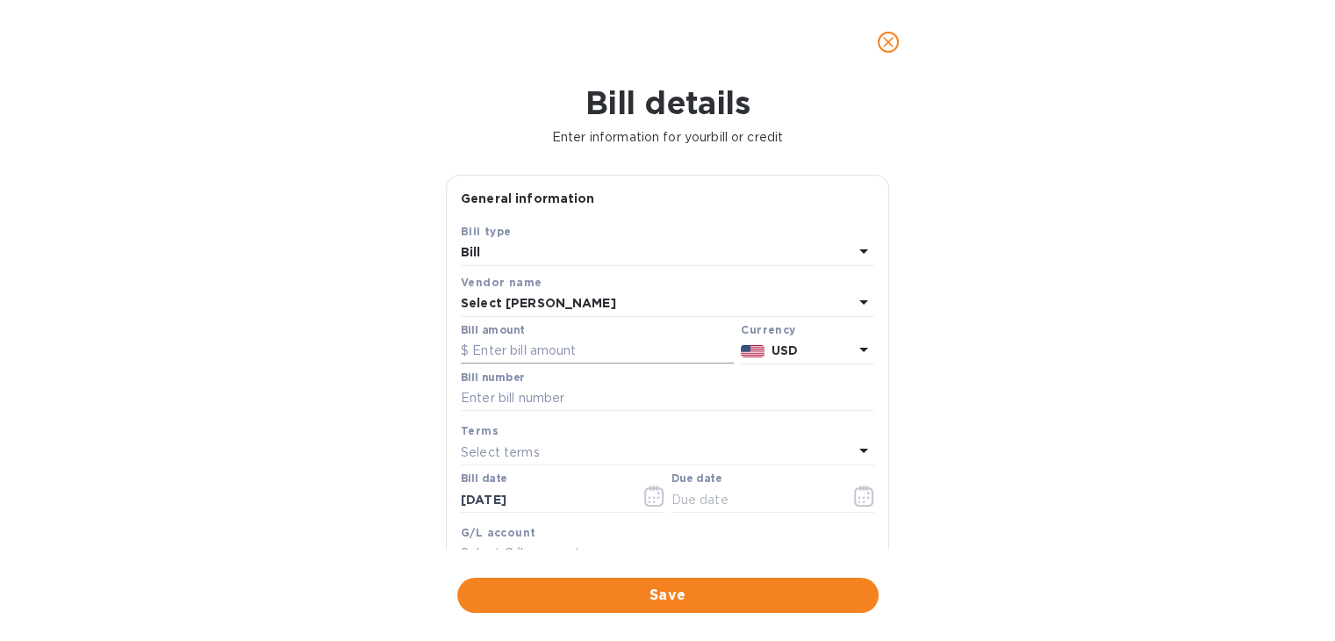
click at [561, 349] on input "text" at bounding box center [597, 351] width 273 height 26
type input "465.44"
click at [570, 394] on input "text" at bounding box center [667, 398] width 413 height 26
type input "SS-265483"
click at [558, 499] on input "[DATE]" at bounding box center [544, 499] width 166 height 26
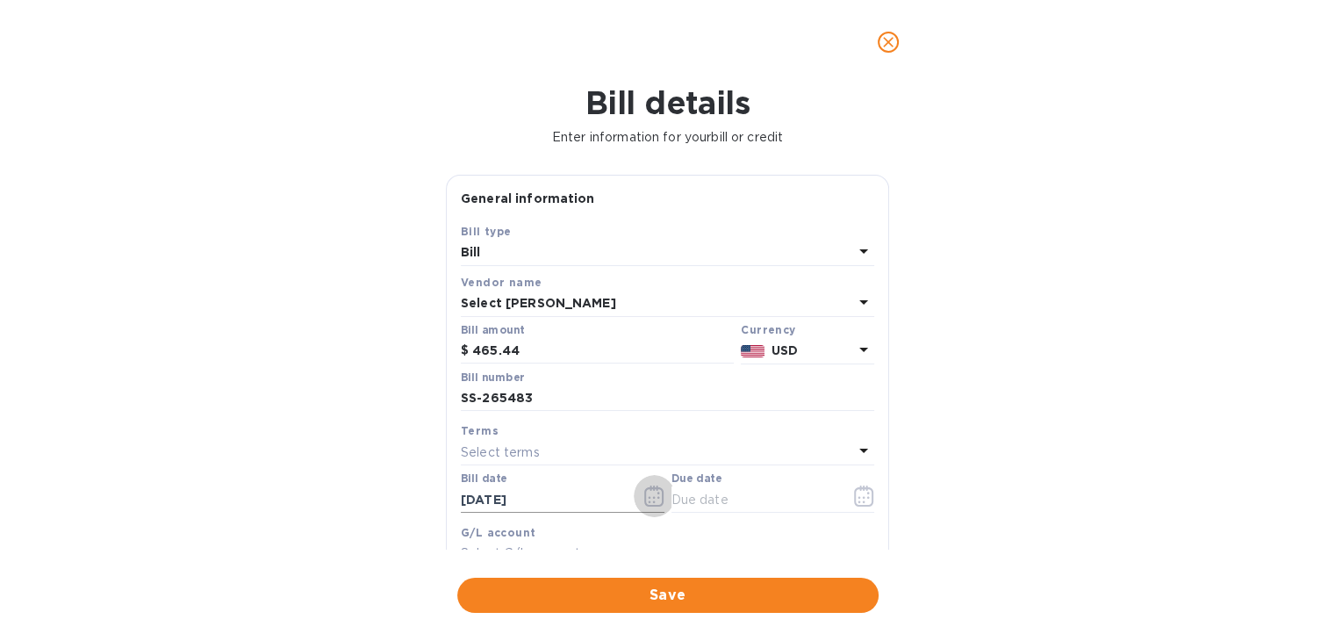
click at [648, 502] on icon "button" at bounding box center [649, 501] width 3 height 3
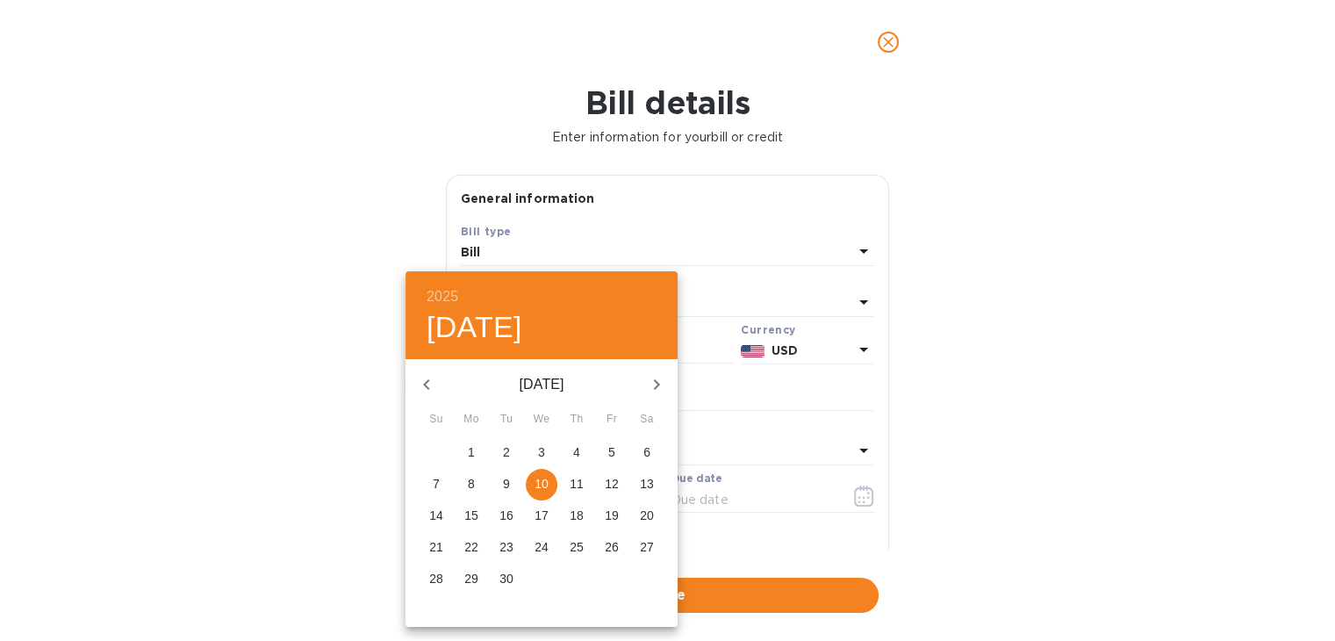
click at [610, 457] on p "5" at bounding box center [611, 452] width 7 height 18
type input "09/05/2025"
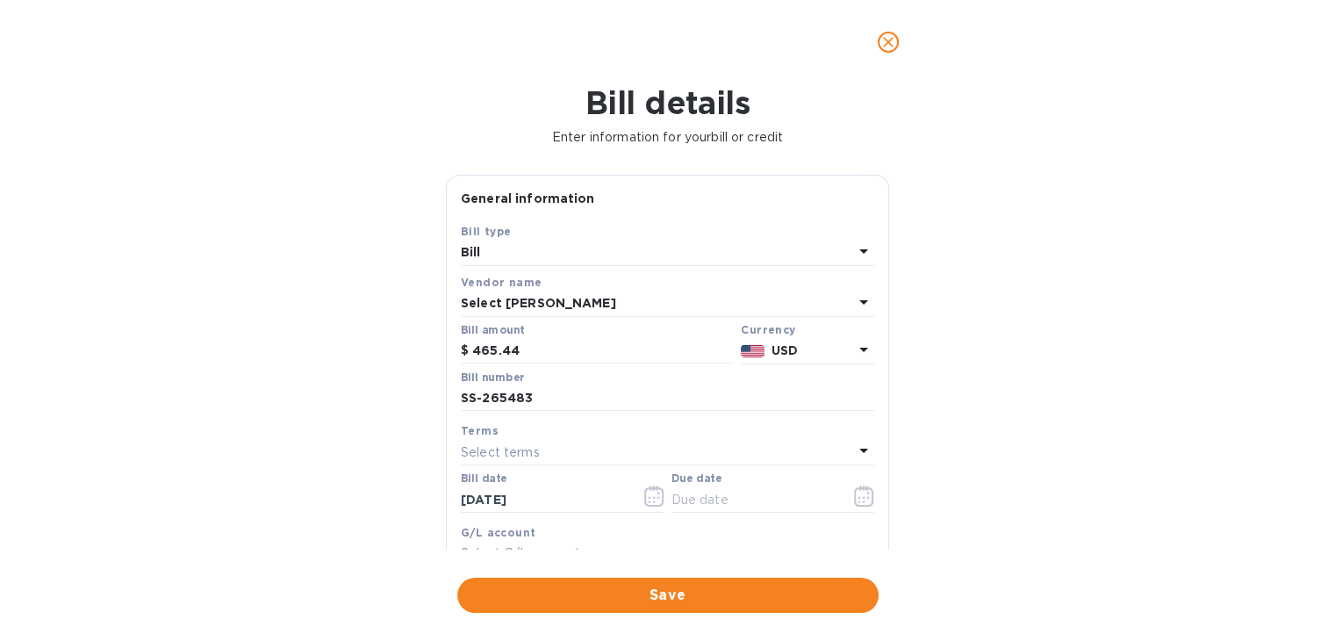
click at [855, 445] on icon at bounding box center [863, 450] width 21 height 21
click at [556, 542] on div "NET 30" at bounding box center [660, 552] width 385 height 32
type input "10/05/2025"
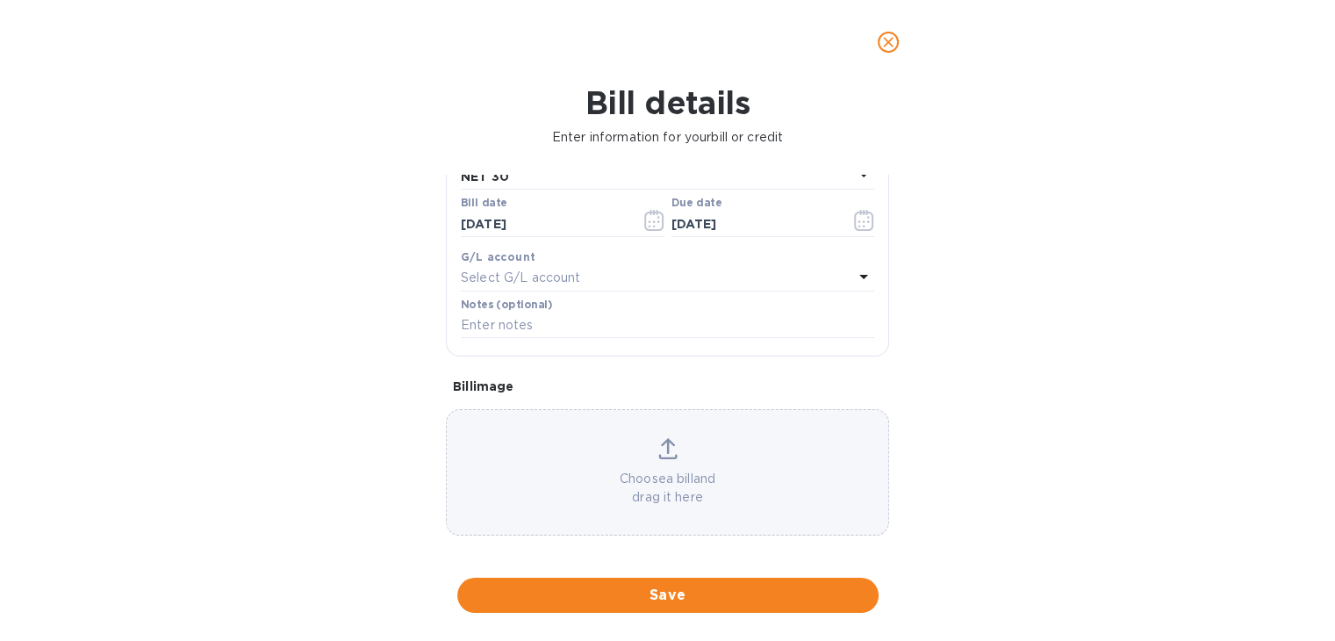
scroll to position [284, 0]
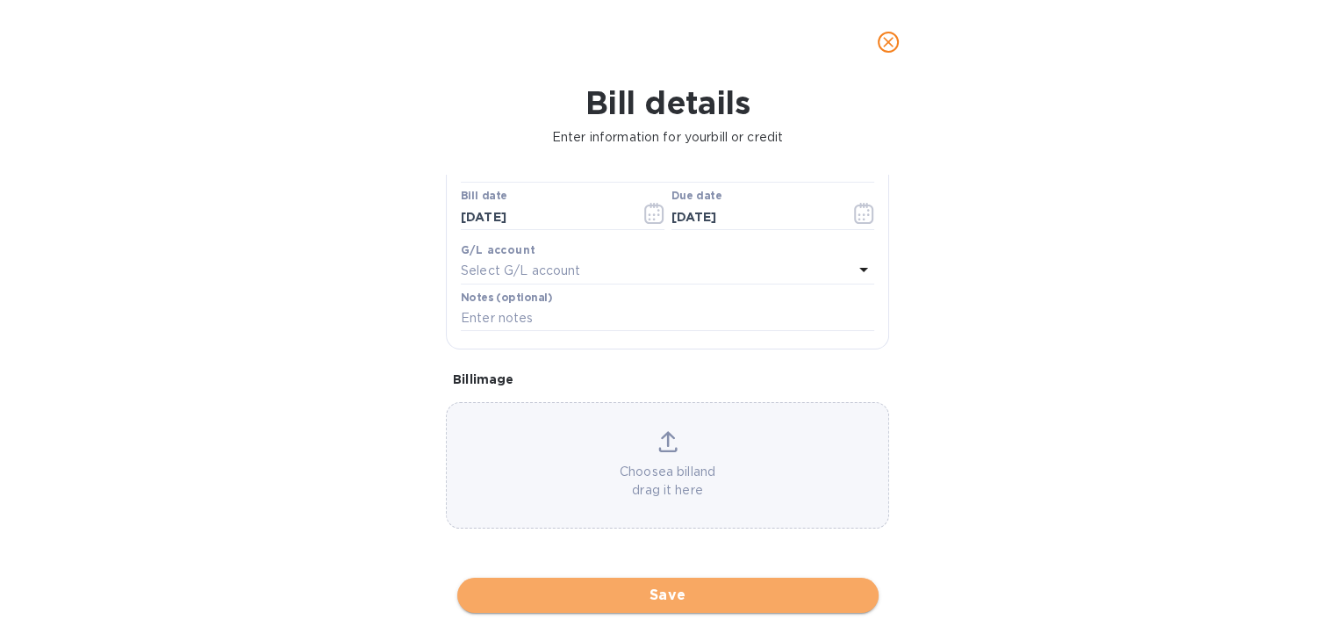
click at [761, 593] on span "Save" at bounding box center [667, 595] width 393 height 21
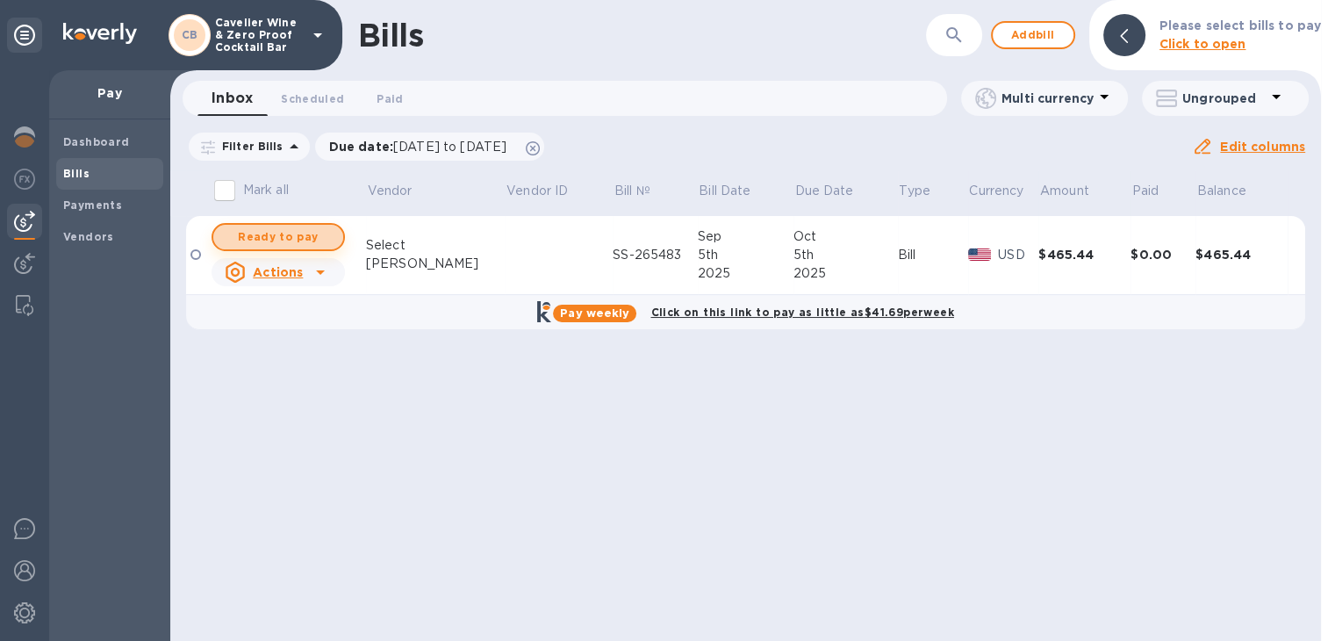
click at [252, 234] on span "Ready to pay" at bounding box center [278, 236] width 102 height 21
checkbox input "true"
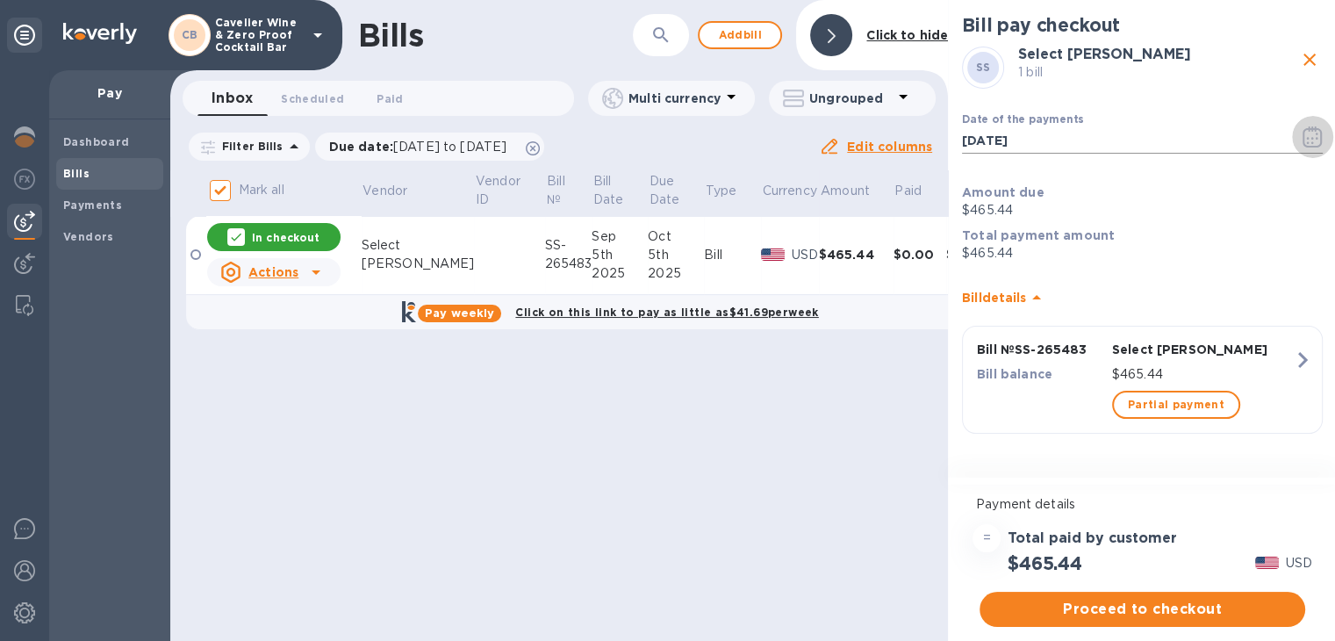
click at [1310, 121] on button "button" at bounding box center [1312, 137] width 41 height 42
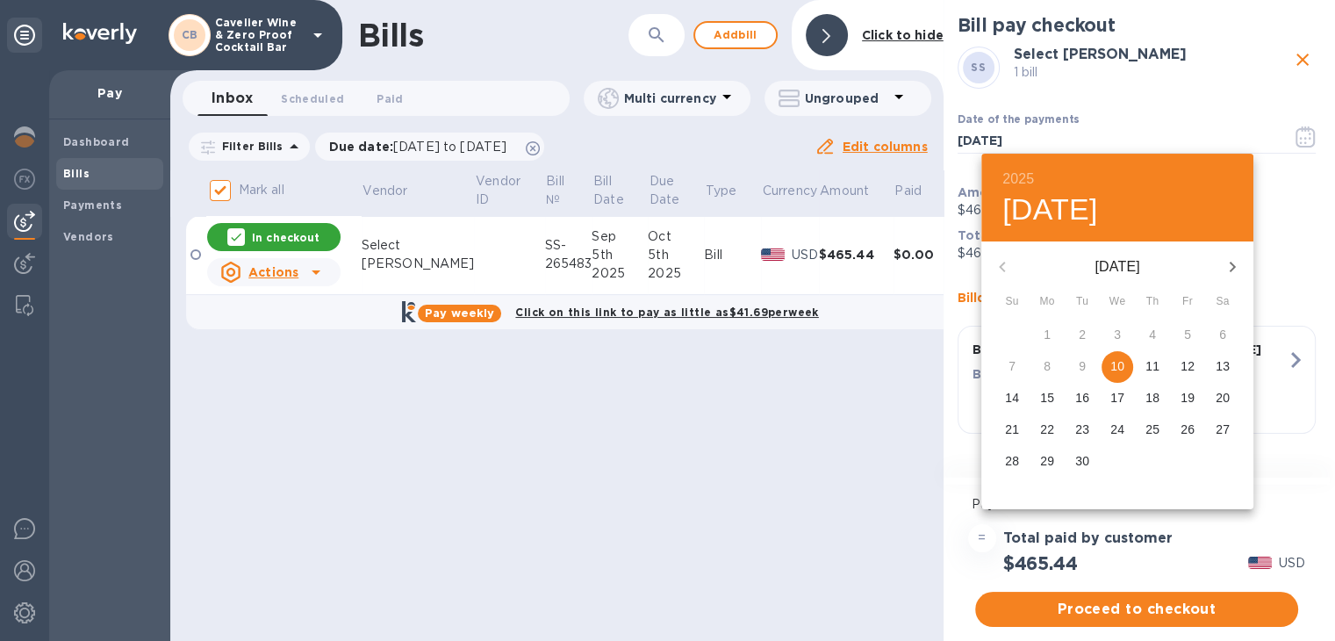
click at [1081, 463] on p "30" at bounding box center [1082, 461] width 14 height 18
type input "09/30/2025"
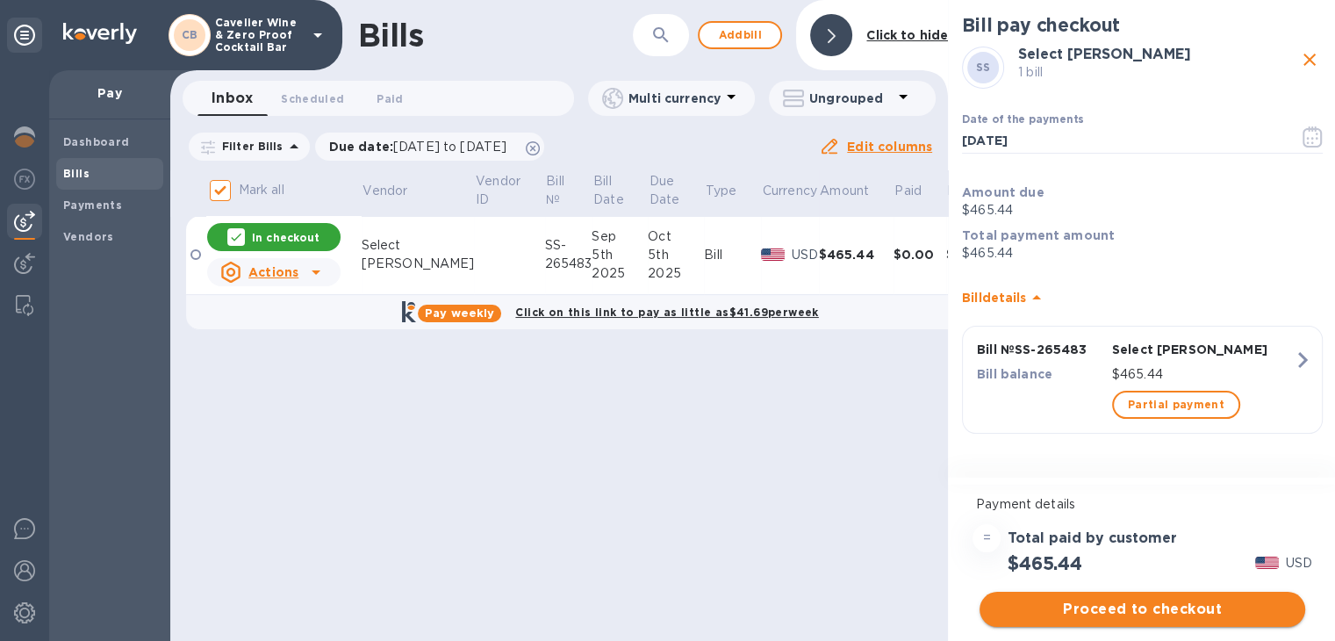
click at [1231, 607] on span "Proceed to checkout" at bounding box center [1143, 609] width 298 height 21
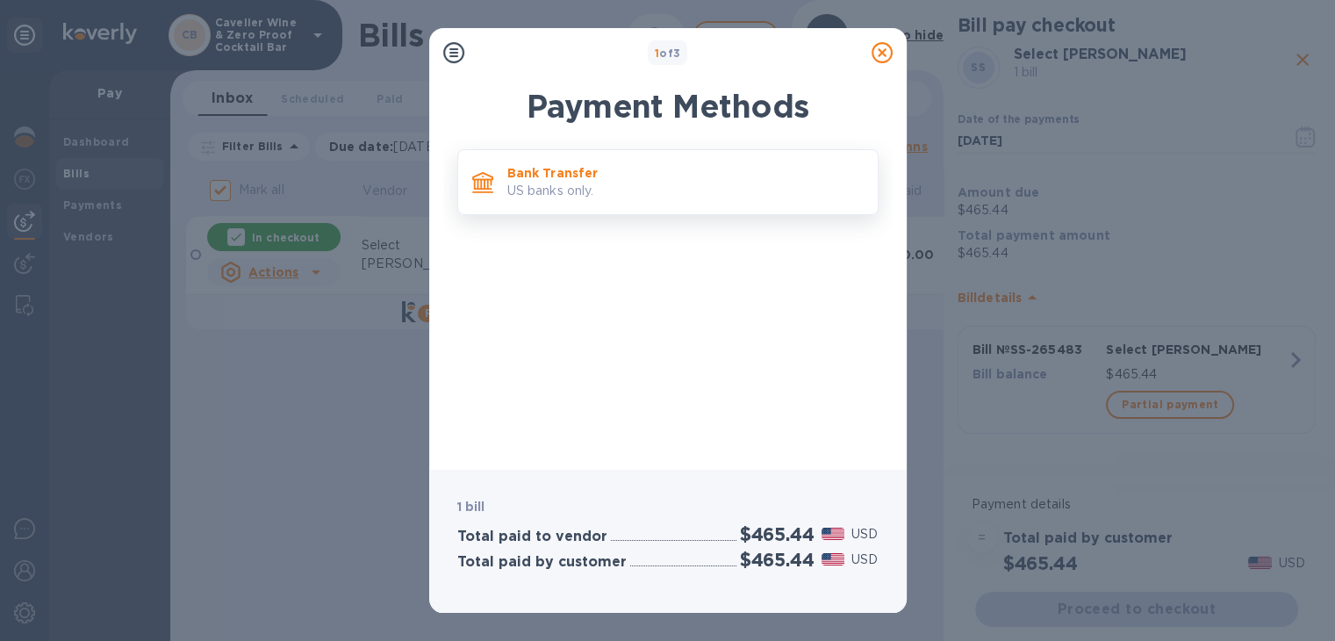
click at [630, 205] on div "Bank Transfer US banks only." at bounding box center [685, 182] width 370 height 50
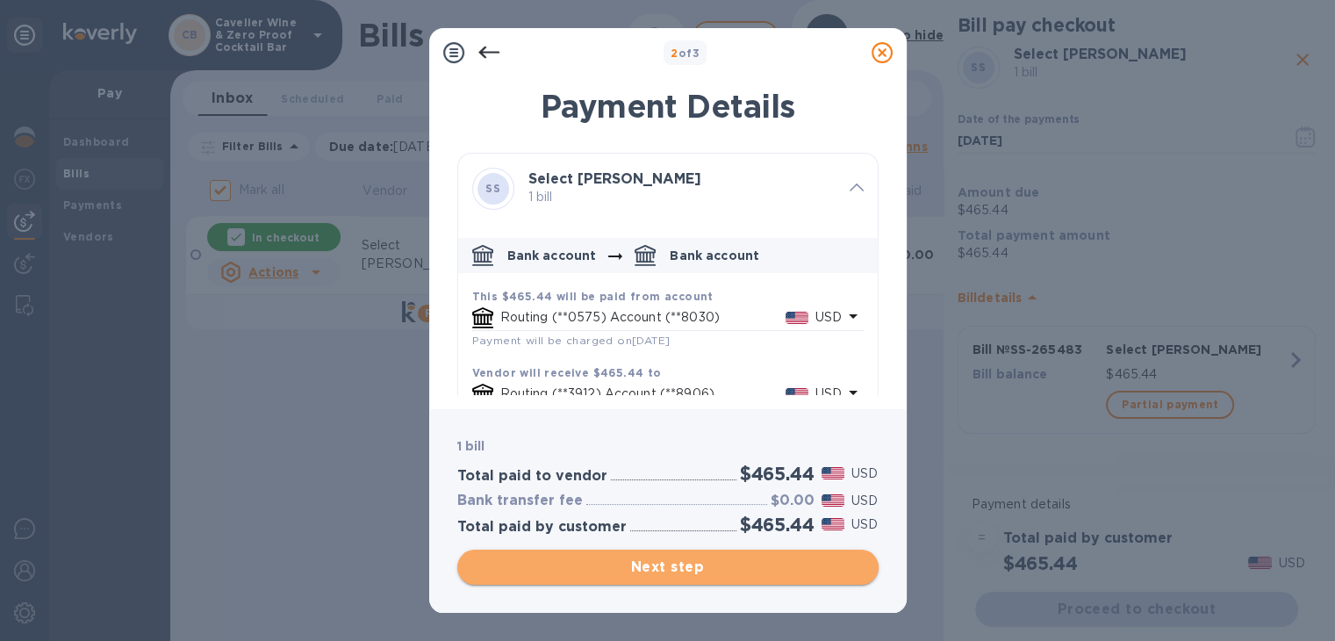
click at [776, 567] on span "Next step" at bounding box center [667, 567] width 393 height 21
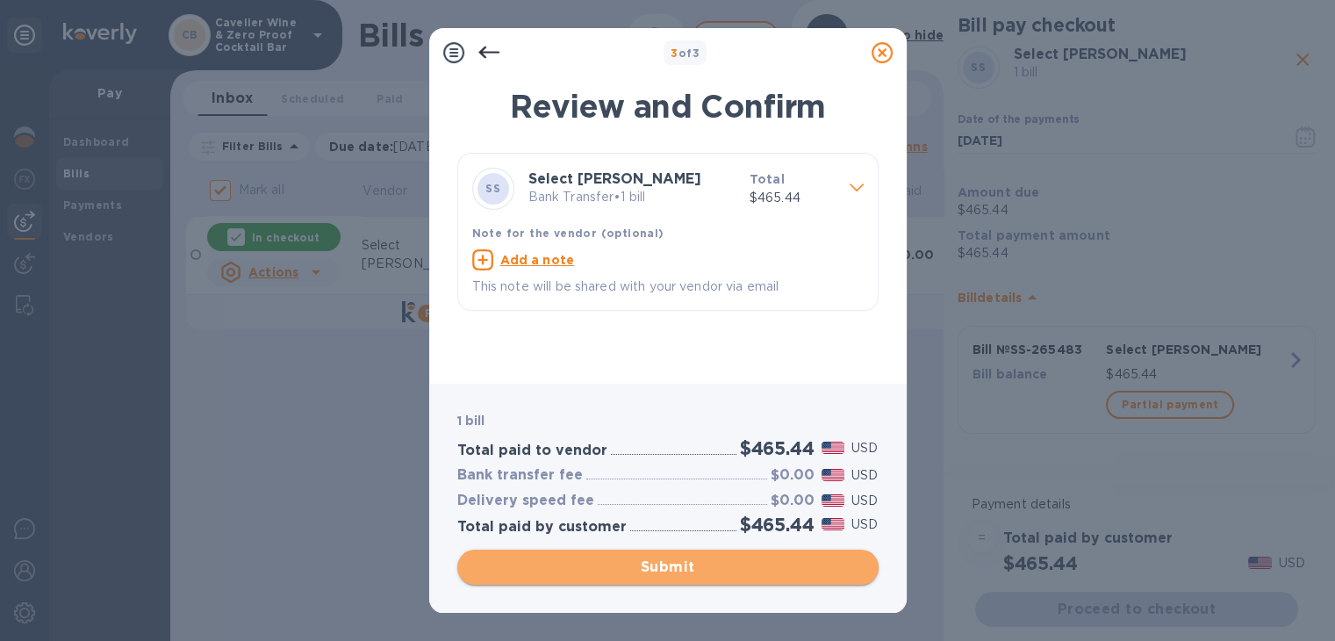
click at [776, 567] on span "Submit" at bounding box center [667, 567] width 393 height 21
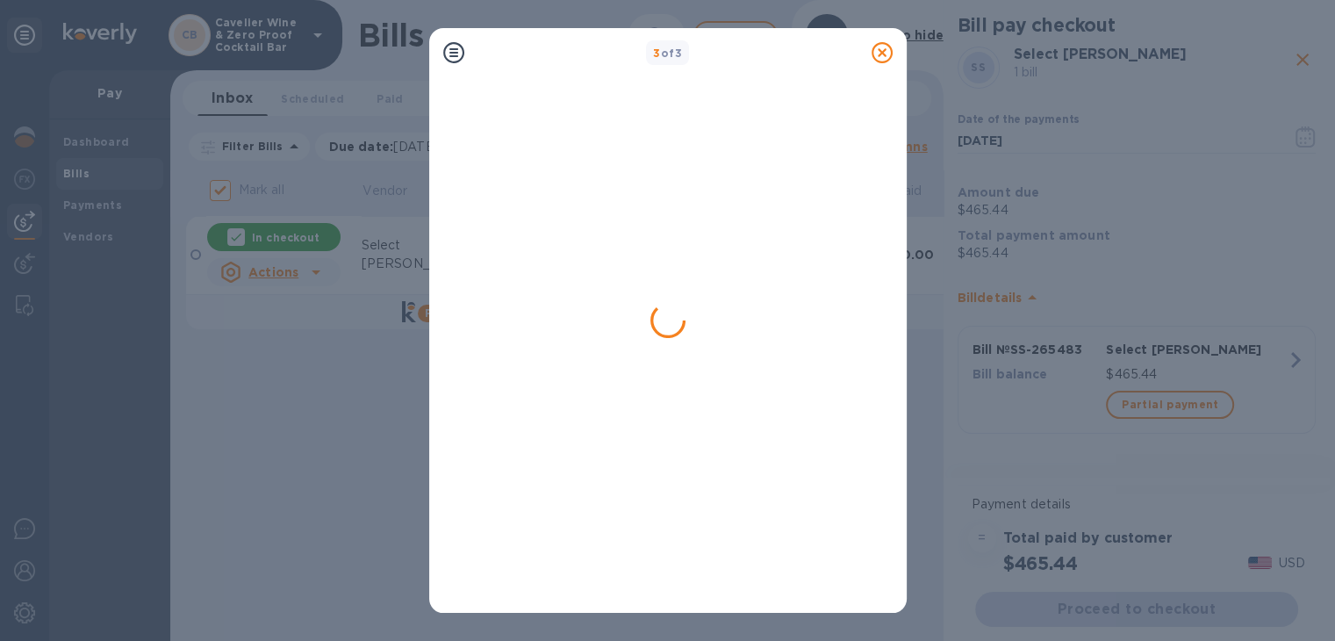
checkbox input "false"
